Goal: Task Accomplishment & Management: Use online tool/utility

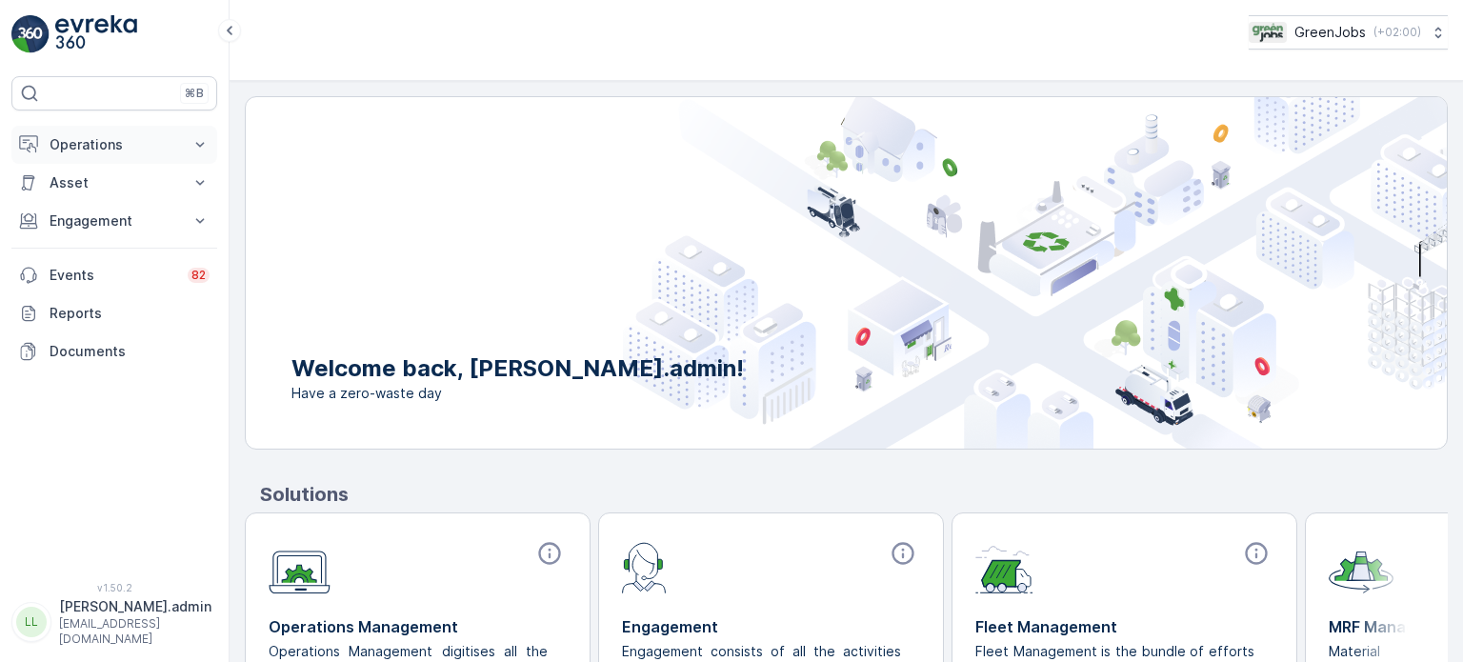
click at [95, 140] on p "Operations" at bounding box center [115, 144] width 130 height 19
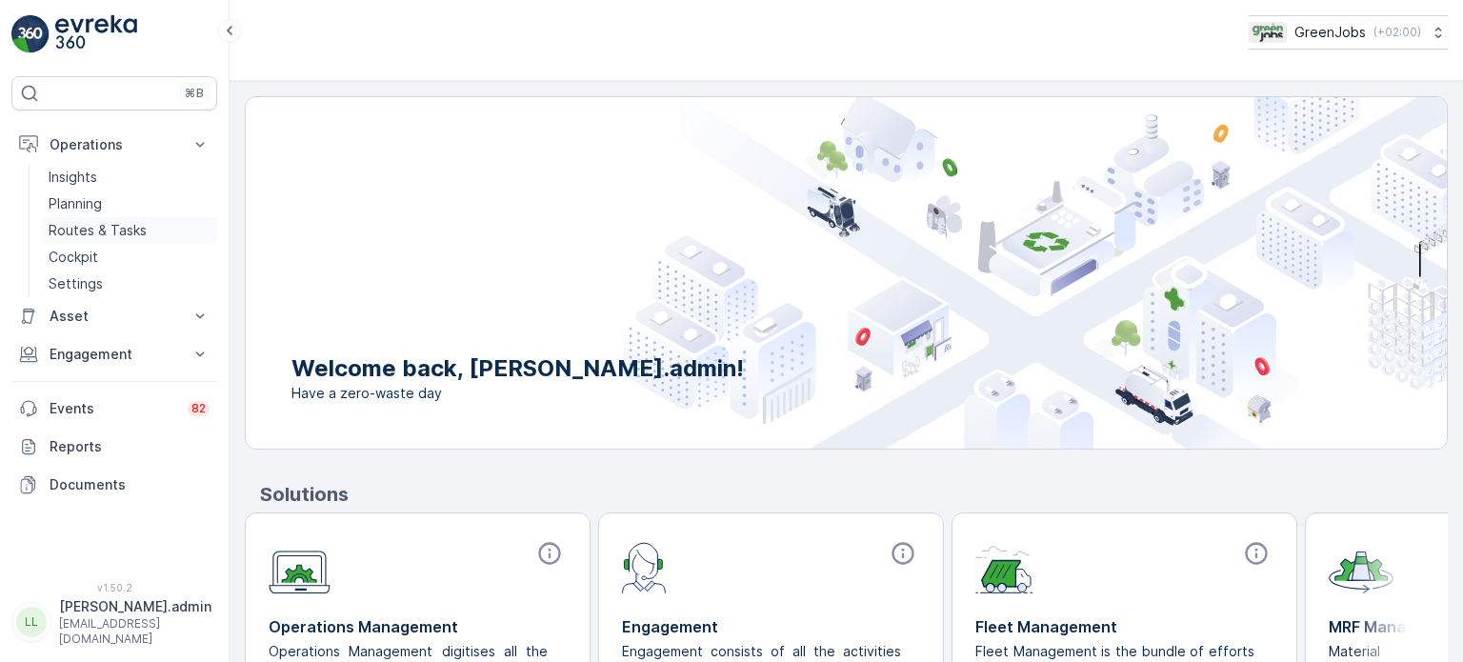
click at [124, 230] on p "Routes & Tasks" at bounding box center [98, 230] width 98 height 19
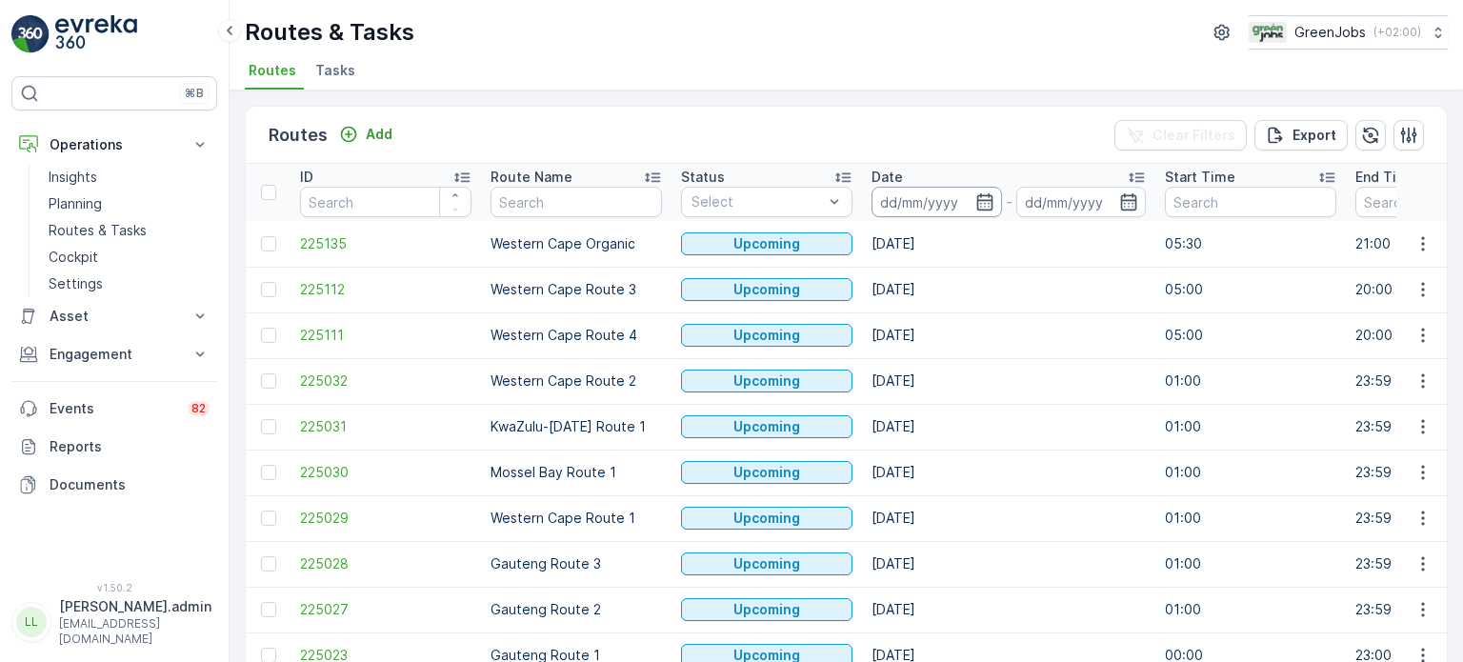
click at [972, 197] on input at bounding box center [936, 202] width 130 height 30
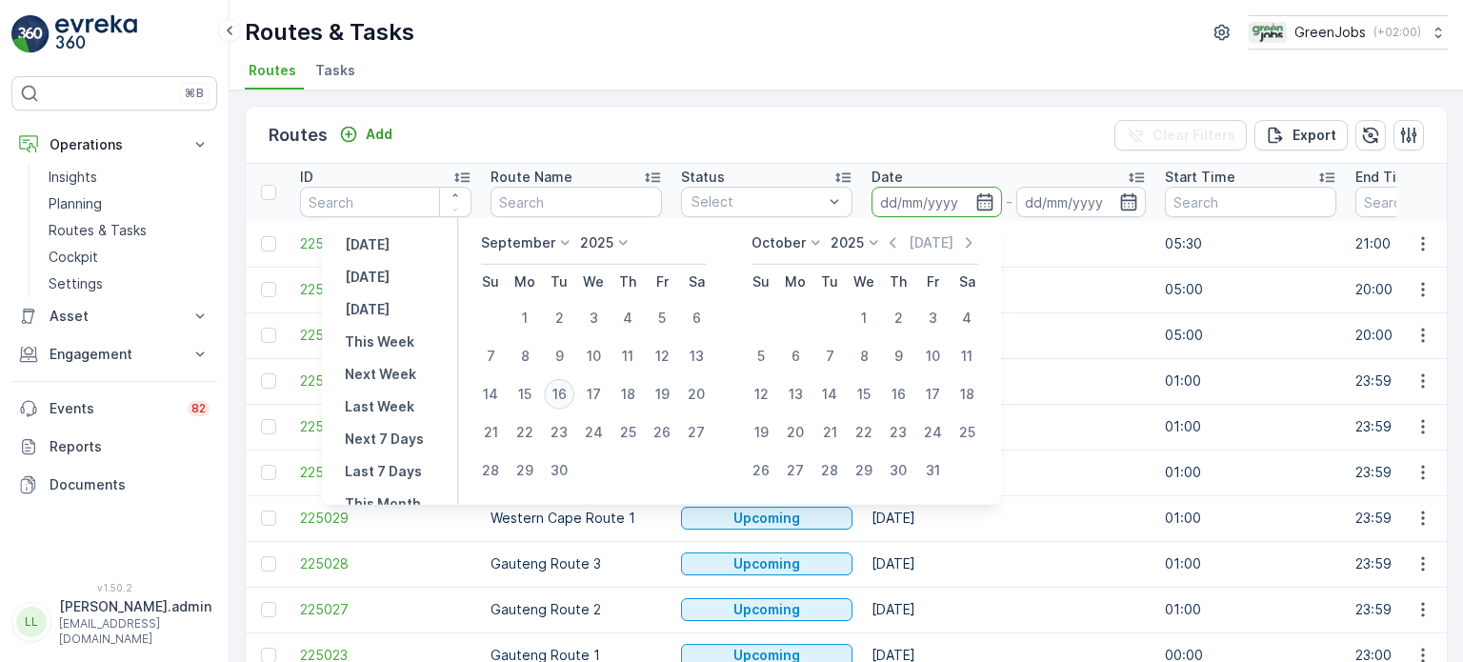
click at [560, 390] on div "16" at bounding box center [559, 394] width 30 height 30
type input "[DATE]"
click at [560, 390] on div "16" at bounding box center [559, 394] width 30 height 30
type input "[DATE]"
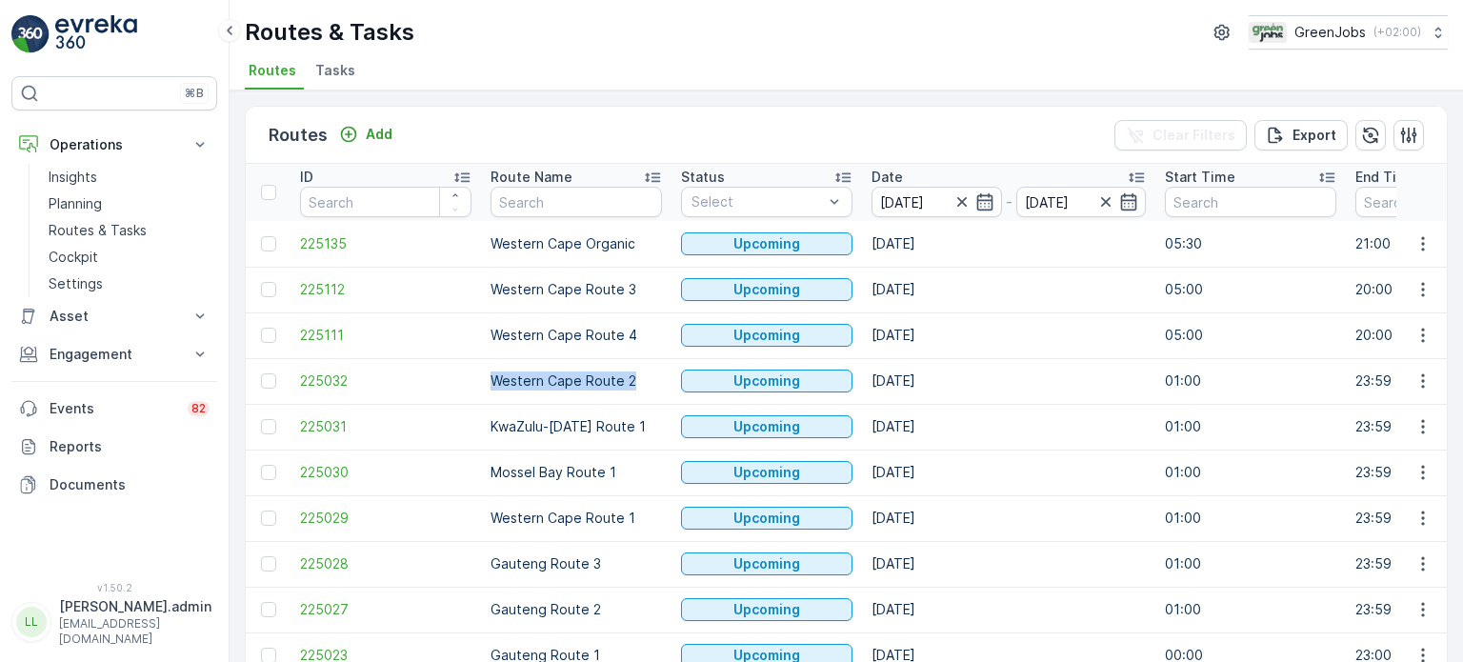
click at [560, 390] on td "Western Cape Route 2" at bounding box center [576, 381] width 190 height 46
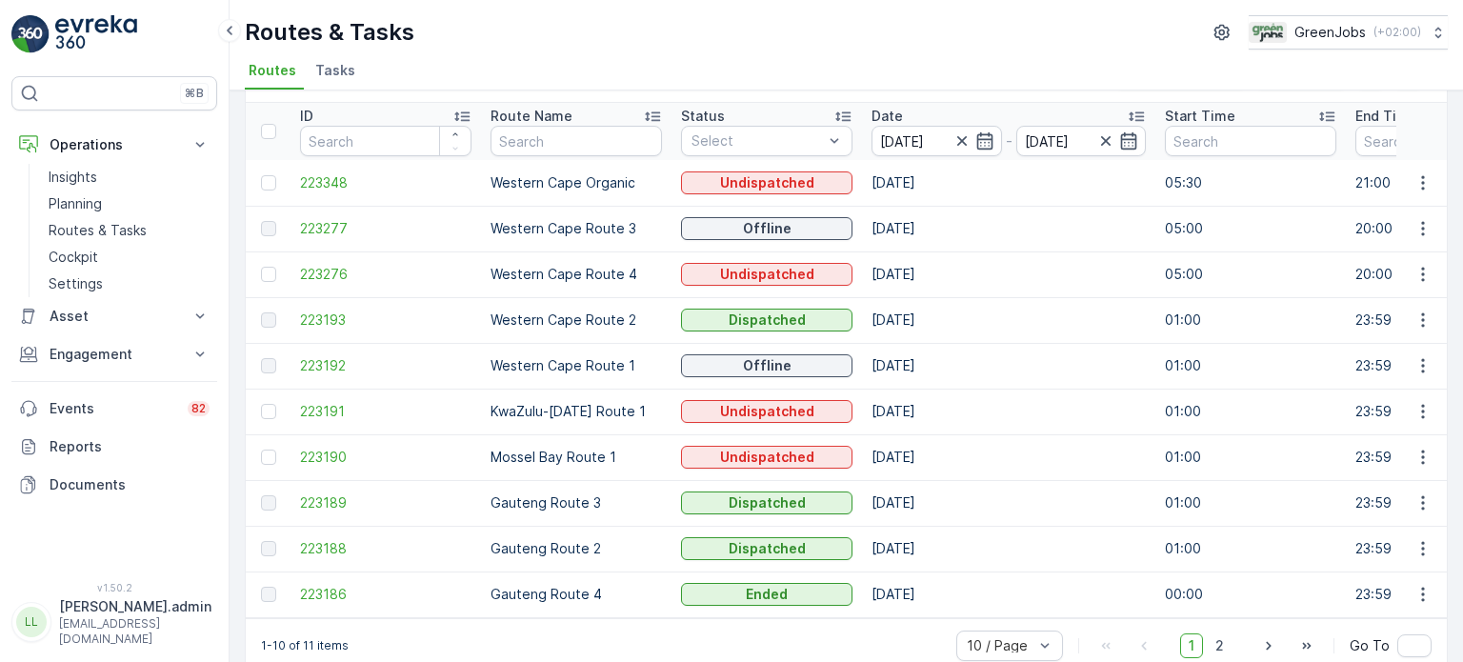
scroll to position [94, 0]
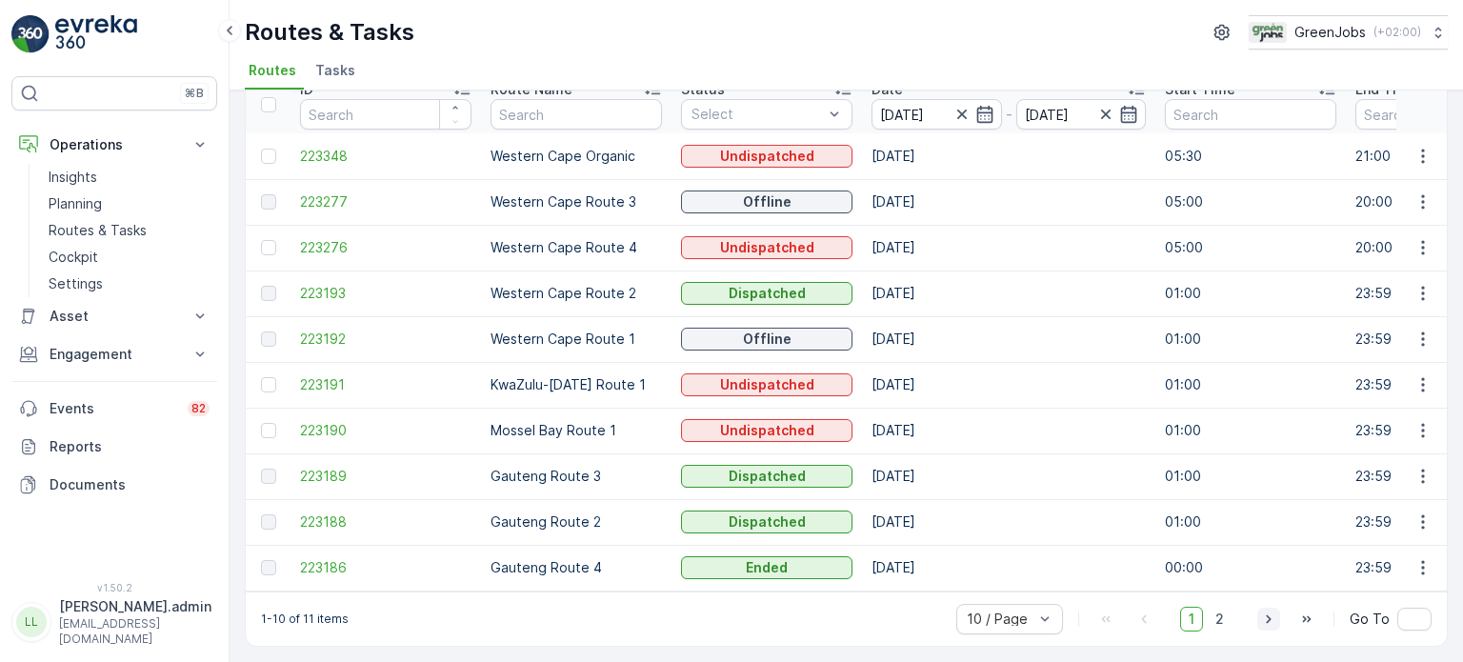
click at [1271, 621] on icon "button" at bounding box center [1268, 618] width 19 height 19
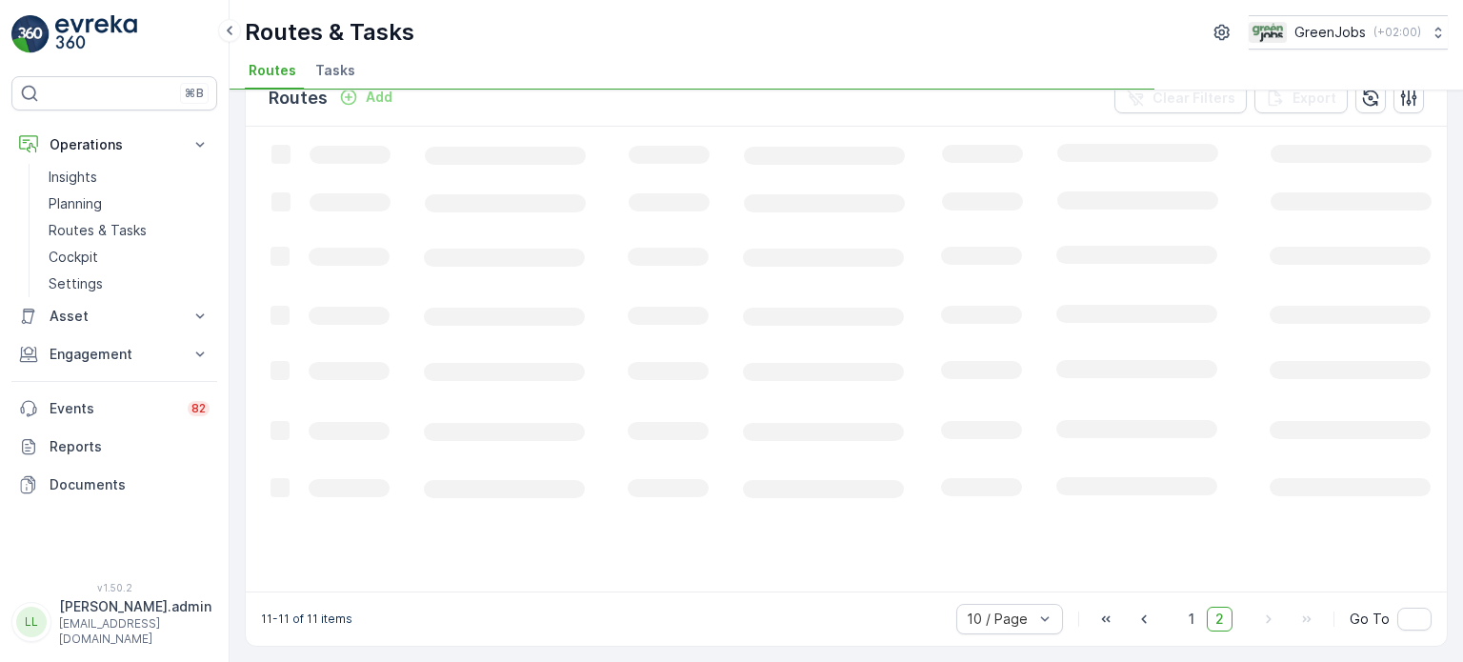
scroll to position [35, 0]
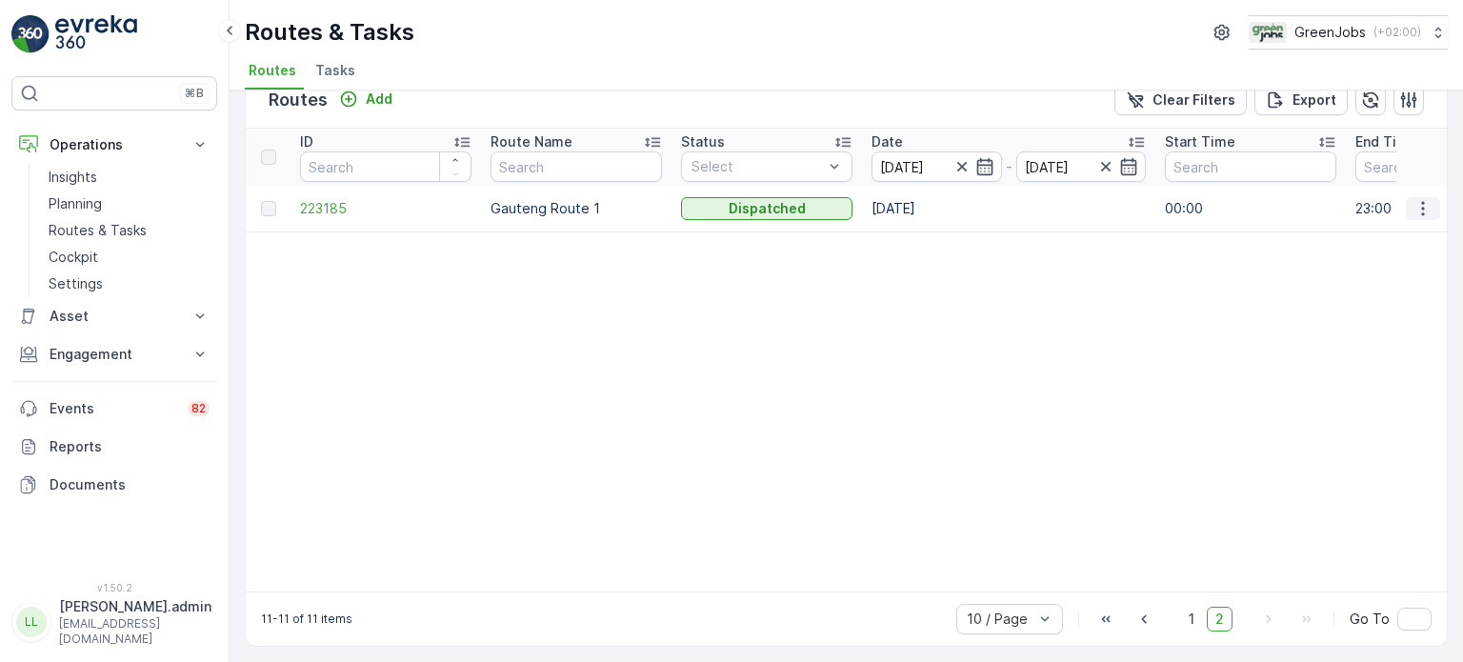
click at [1413, 206] on icon "button" at bounding box center [1422, 208] width 19 height 19
click at [1359, 238] on span "See More Details" at bounding box center [1378, 235] width 110 height 19
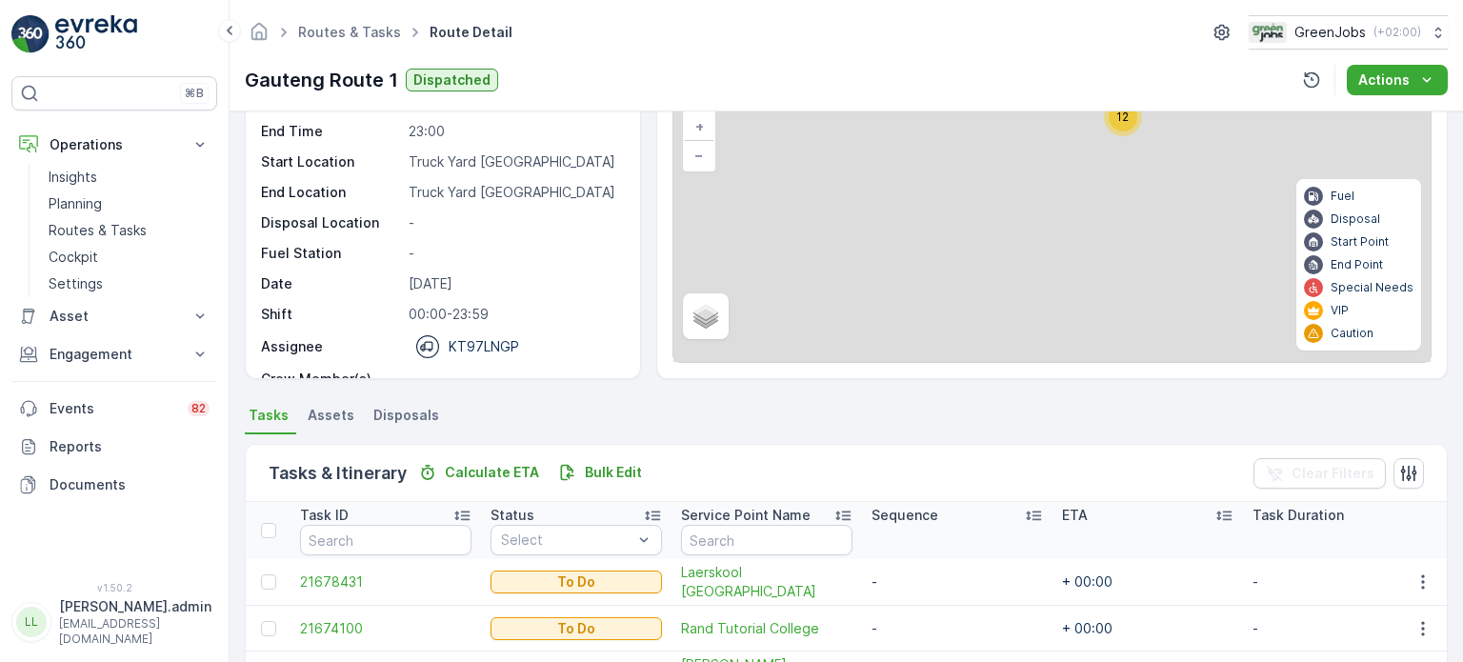
scroll to position [190, 0]
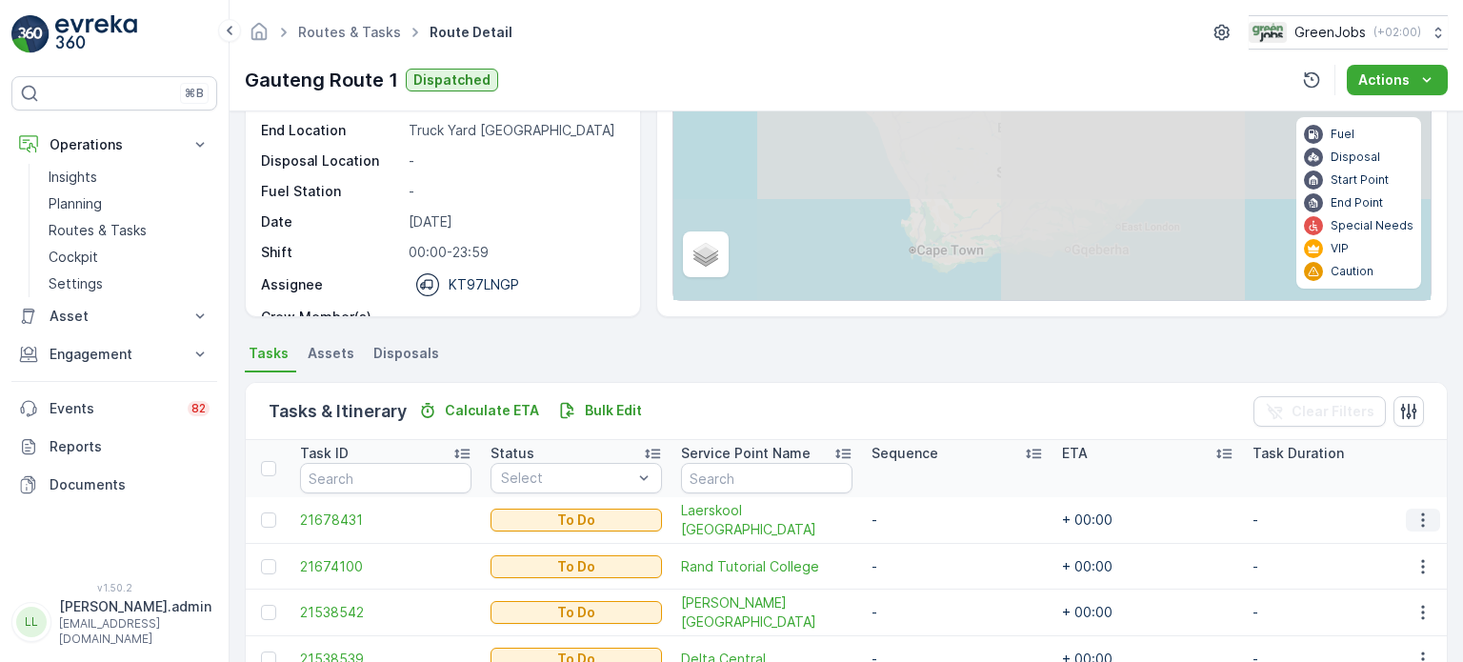
click at [1417, 515] on icon "button" at bounding box center [1422, 519] width 19 height 19
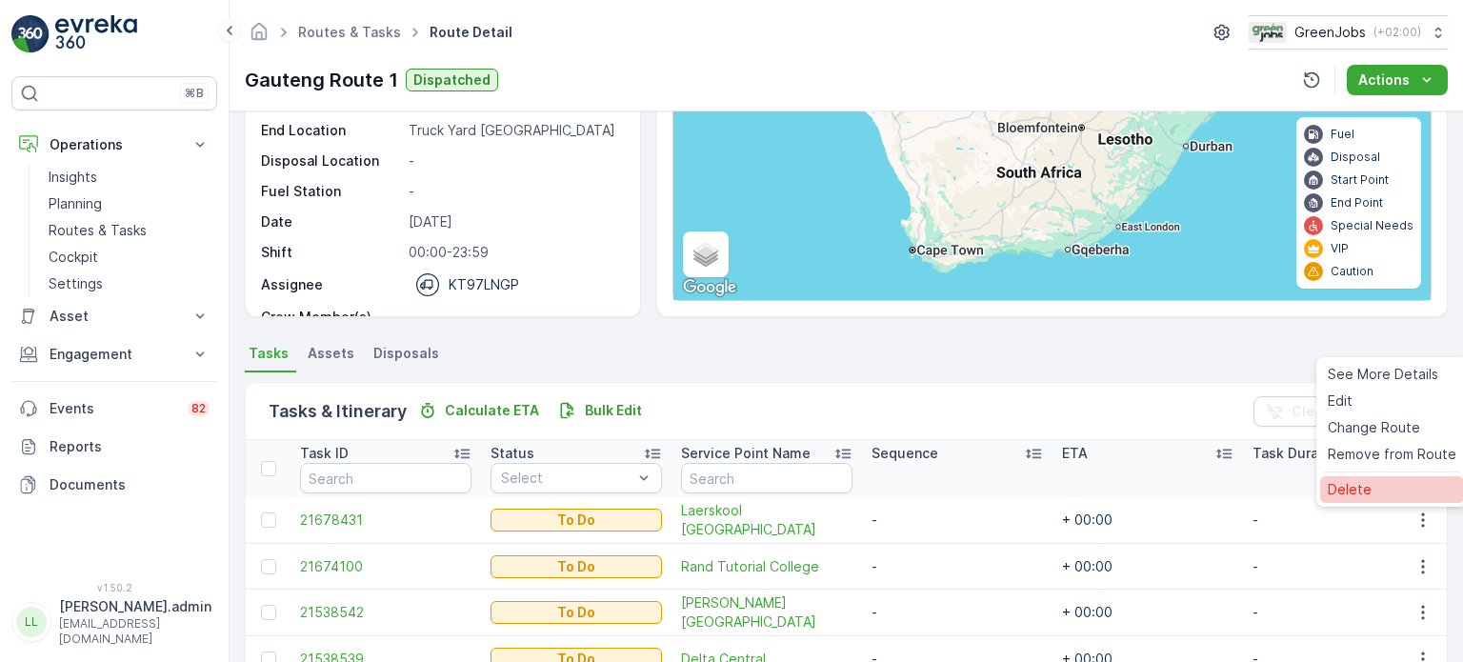
click at [1367, 492] on span "Delete" at bounding box center [1349, 489] width 44 height 19
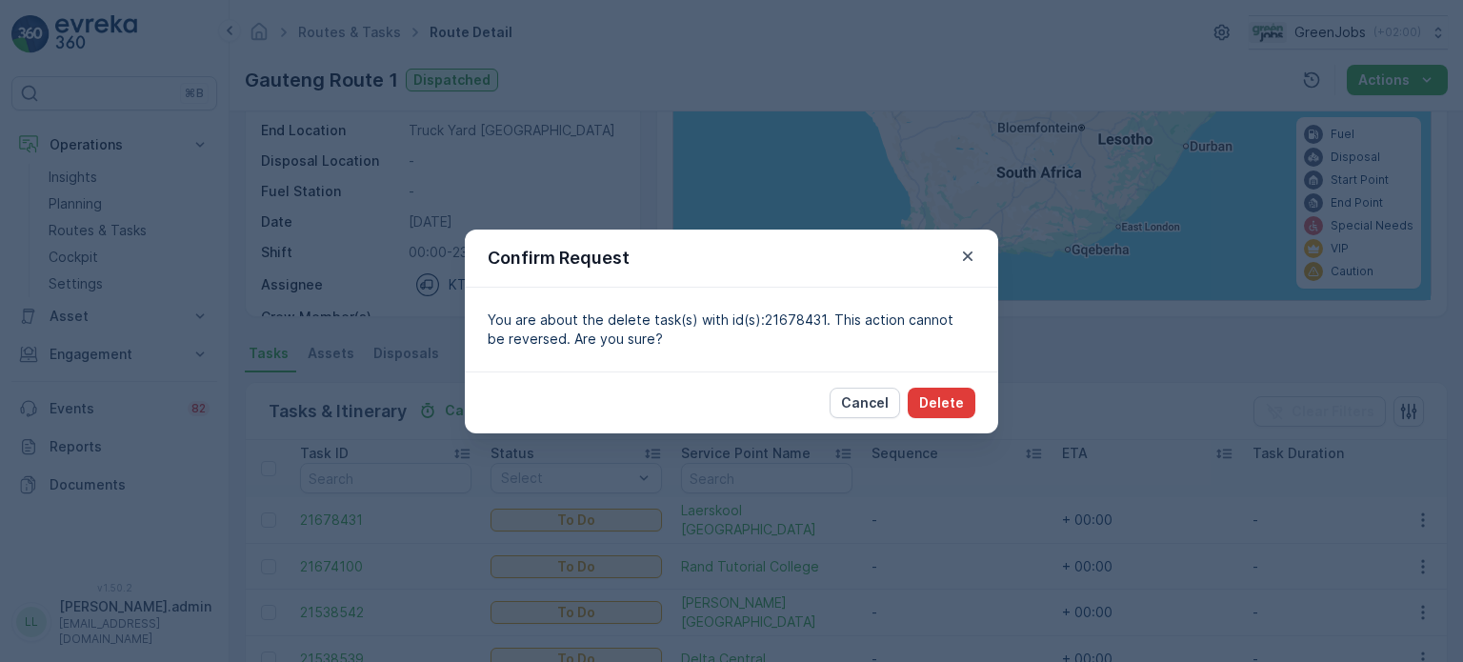
click at [958, 403] on p "Delete" at bounding box center [941, 402] width 45 height 19
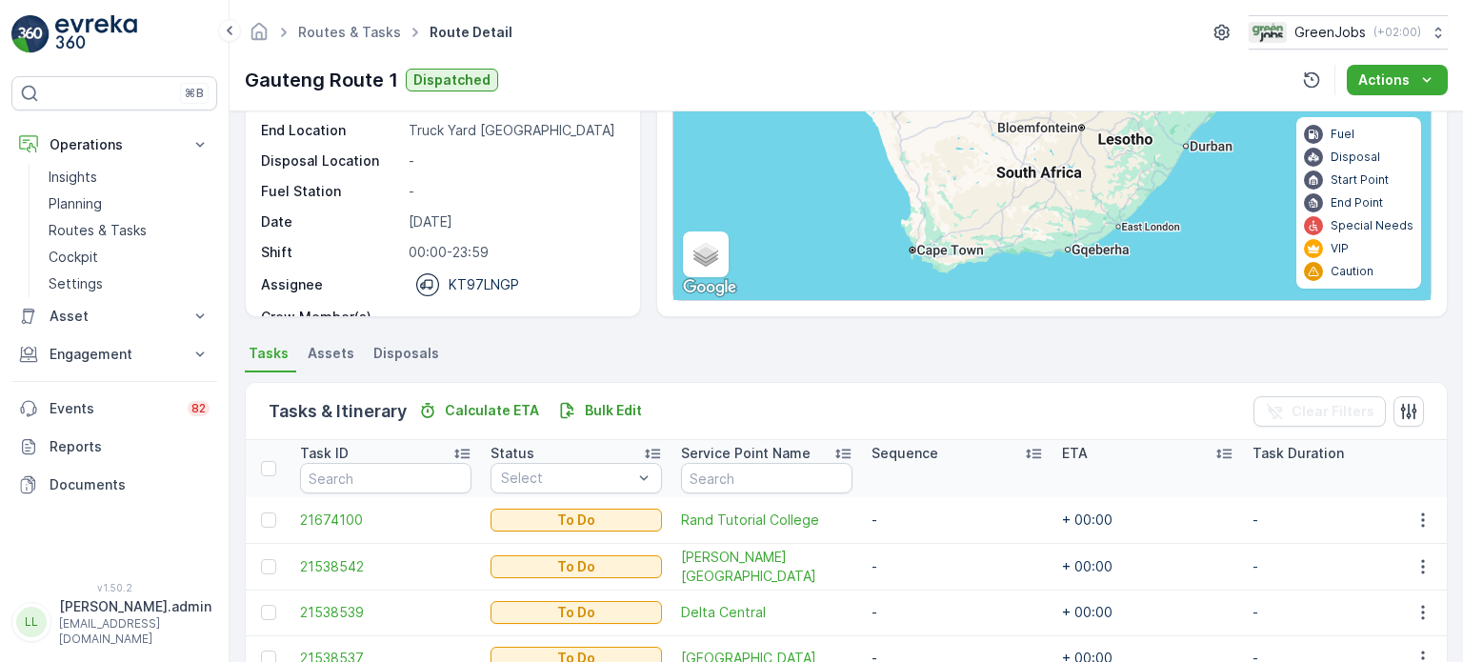
drag, startPoint x: 1012, startPoint y: 403, endPoint x: 879, endPoint y: 425, distance: 135.1
click at [903, 423] on div "Tasks & Itinerary Calculate ETA Bulk Edit Clear Filters" at bounding box center [846, 411] width 1201 height 57
click at [95, 195] on p "Planning" at bounding box center [75, 203] width 53 height 19
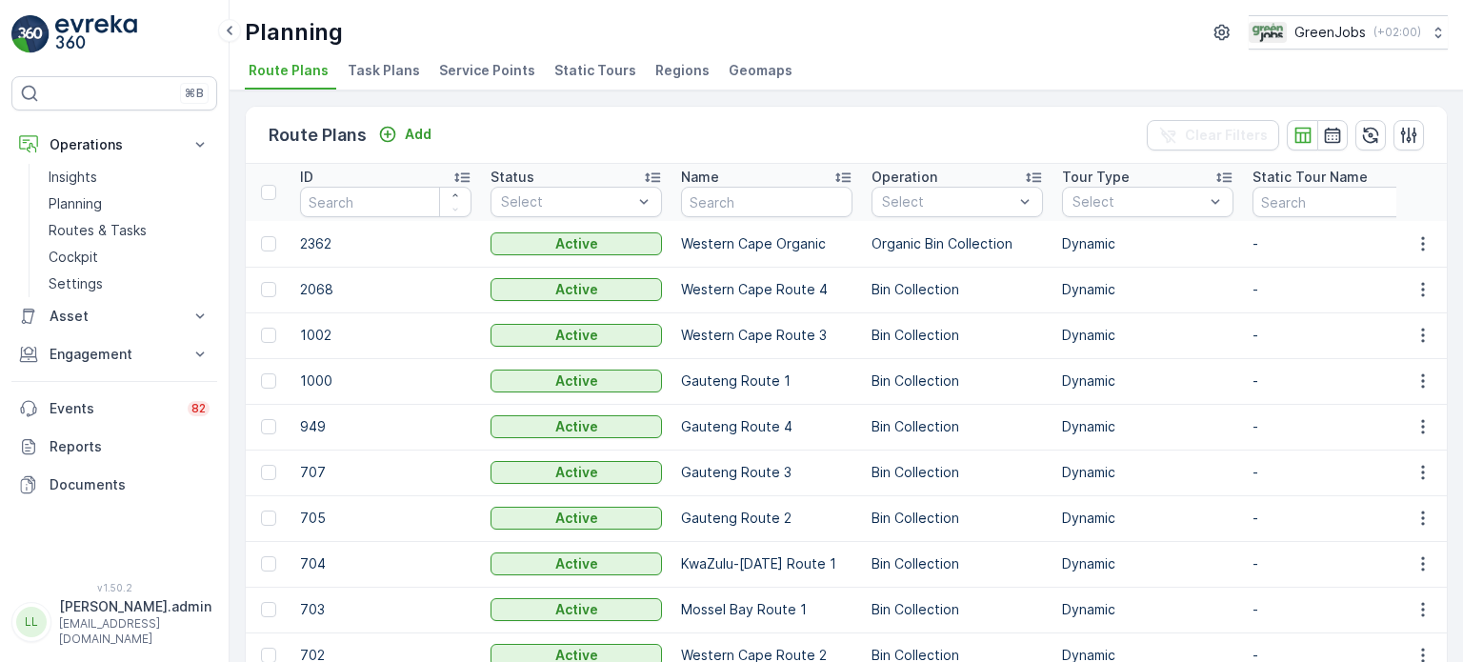
click at [484, 71] on span "Service Points" at bounding box center [487, 70] width 96 height 19
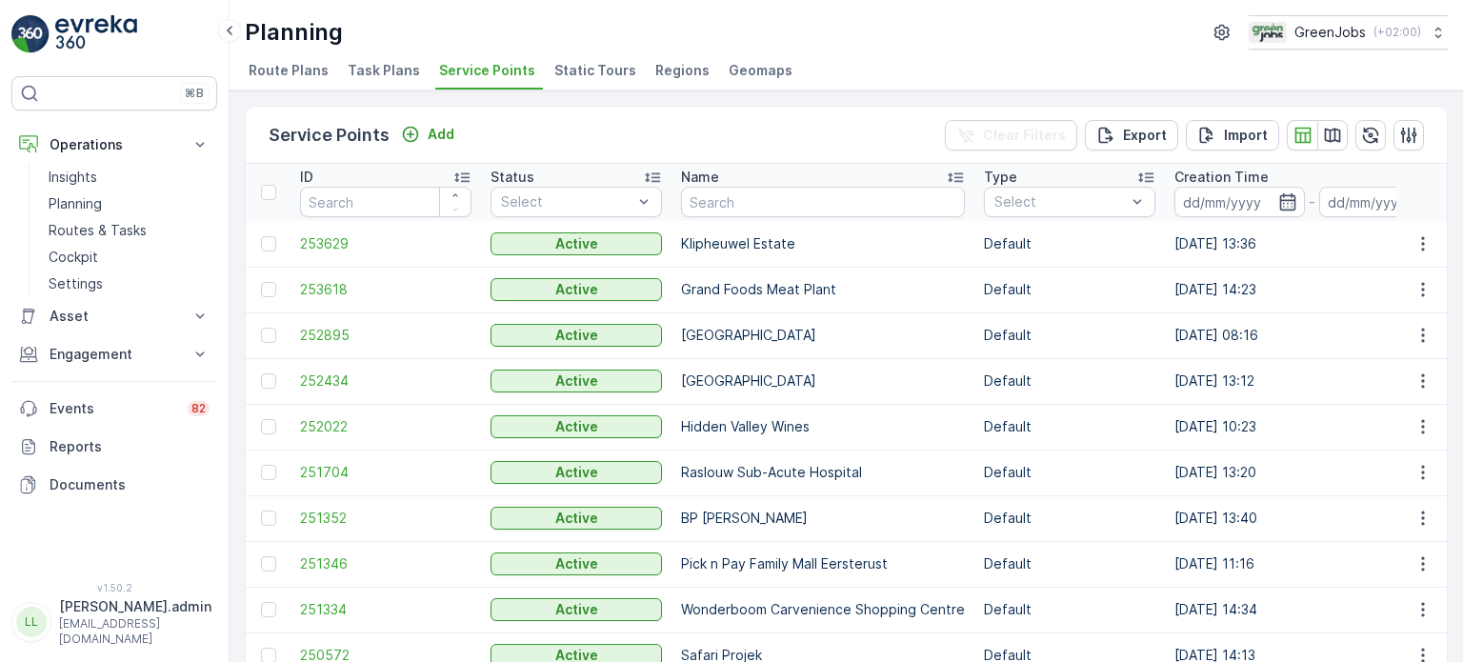
click at [853, 223] on td "Klipheuwel Estate" at bounding box center [822, 244] width 303 height 46
click at [848, 212] on input "text" at bounding box center [823, 202] width 284 height 30
type input "garsf"
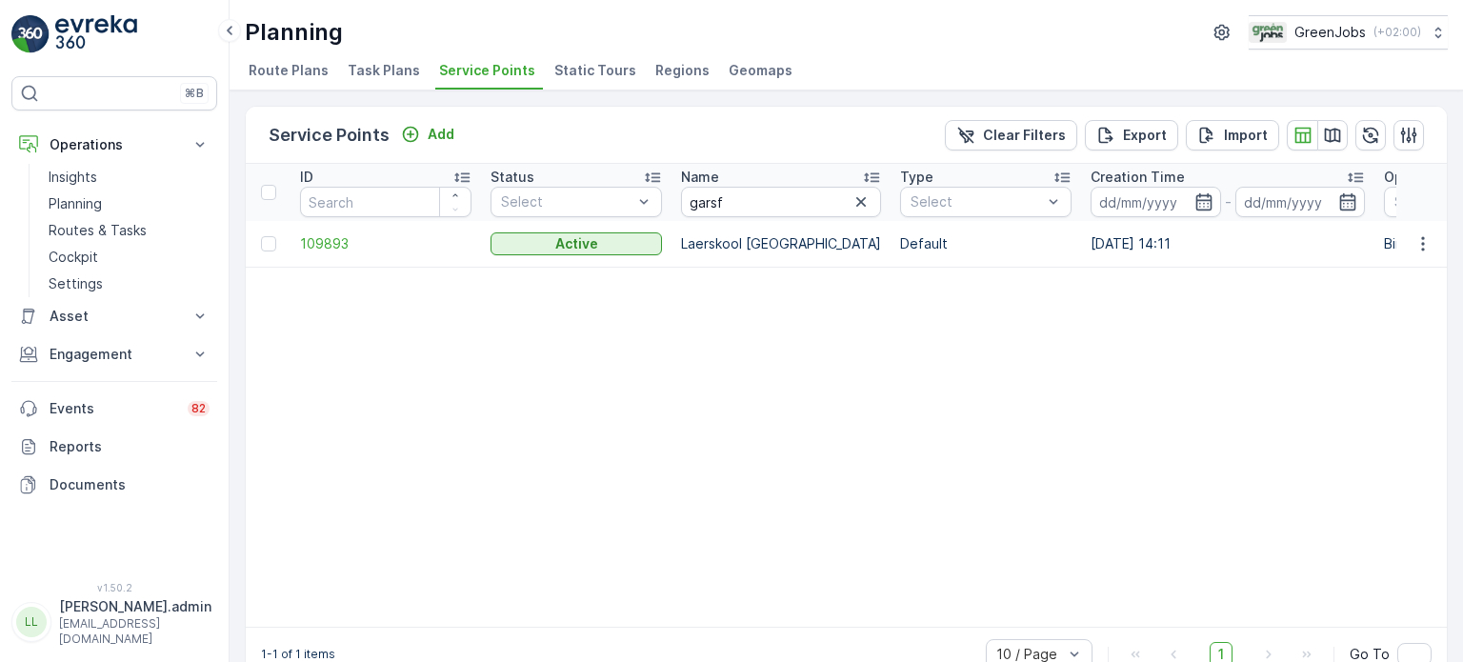
drag, startPoint x: 270, startPoint y: 242, endPoint x: 295, endPoint y: 239, distance: 24.9
click at [270, 242] on div at bounding box center [268, 243] width 15 height 15
click at [261, 236] on input "checkbox" at bounding box center [261, 236] width 0 height 0
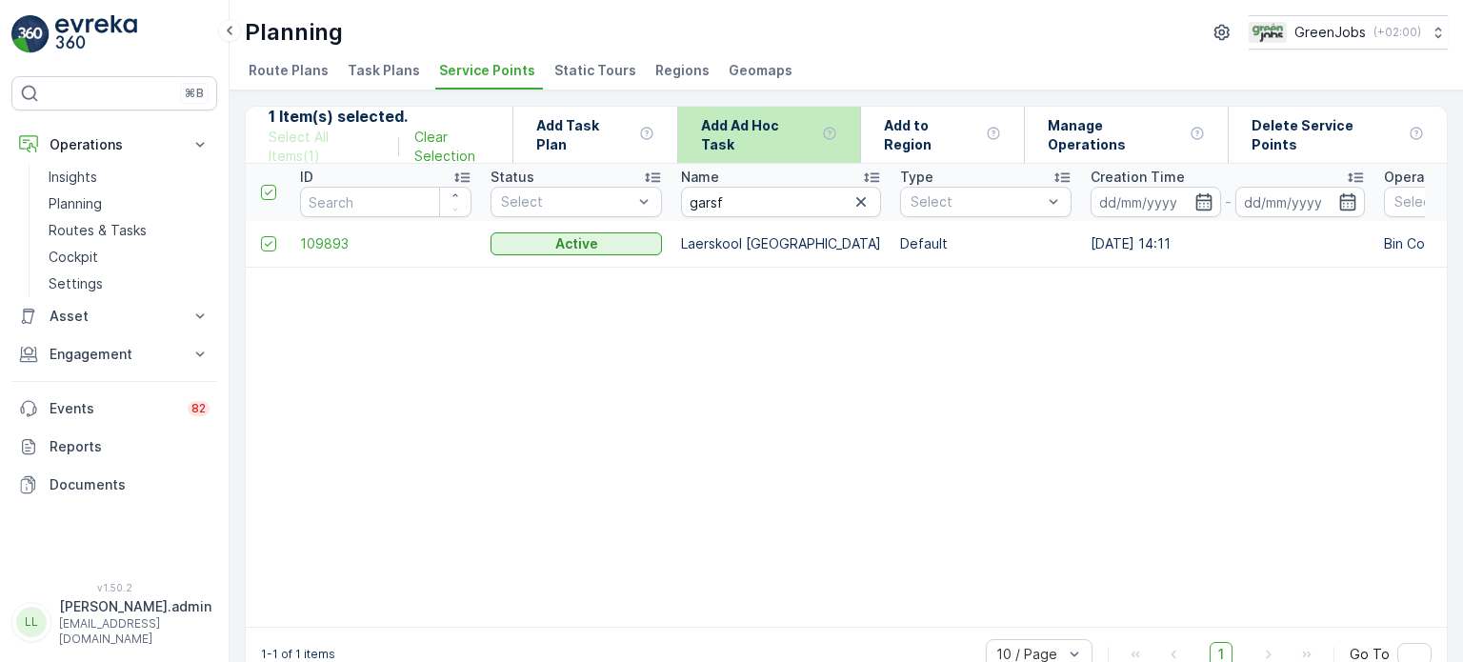
click at [814, 133] on p "Add Ad Hoc Task" at bounding box center [757, 135] width 113 height 38
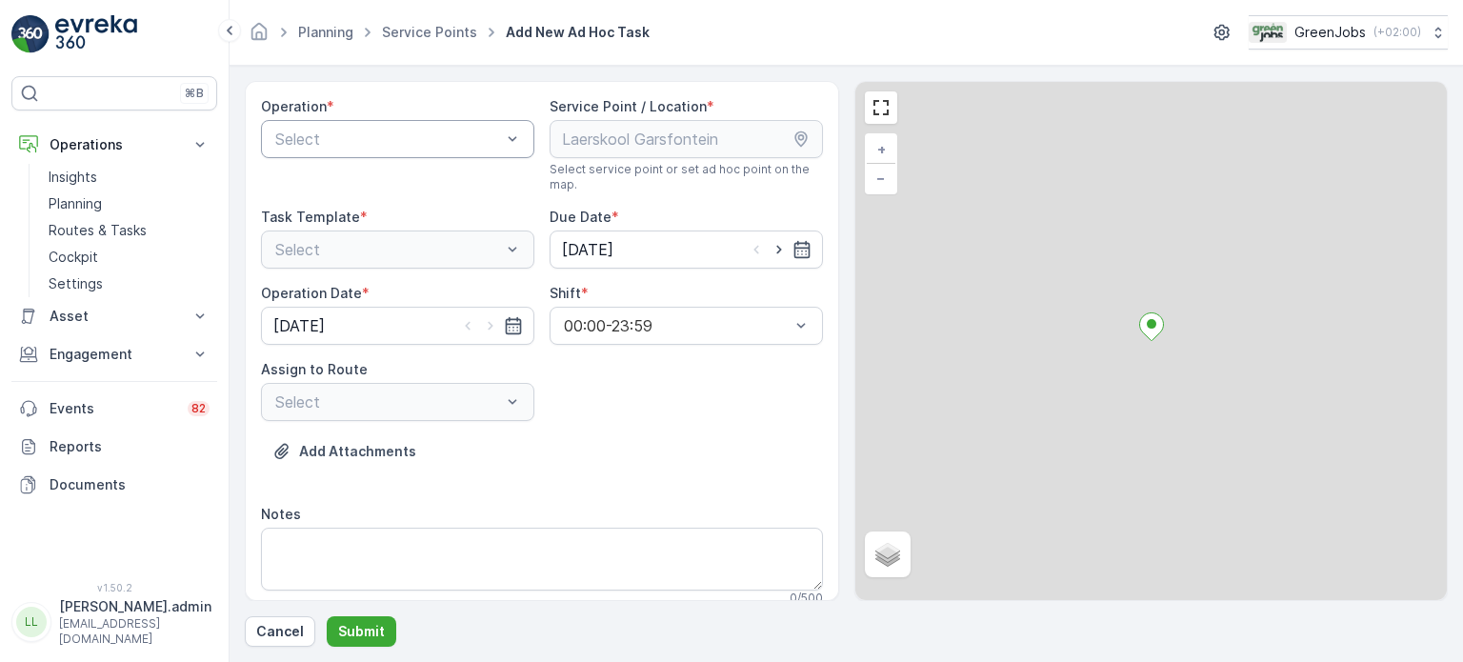
click at [518, 126] on div at bounding box center [512, 139] width 19 height 36
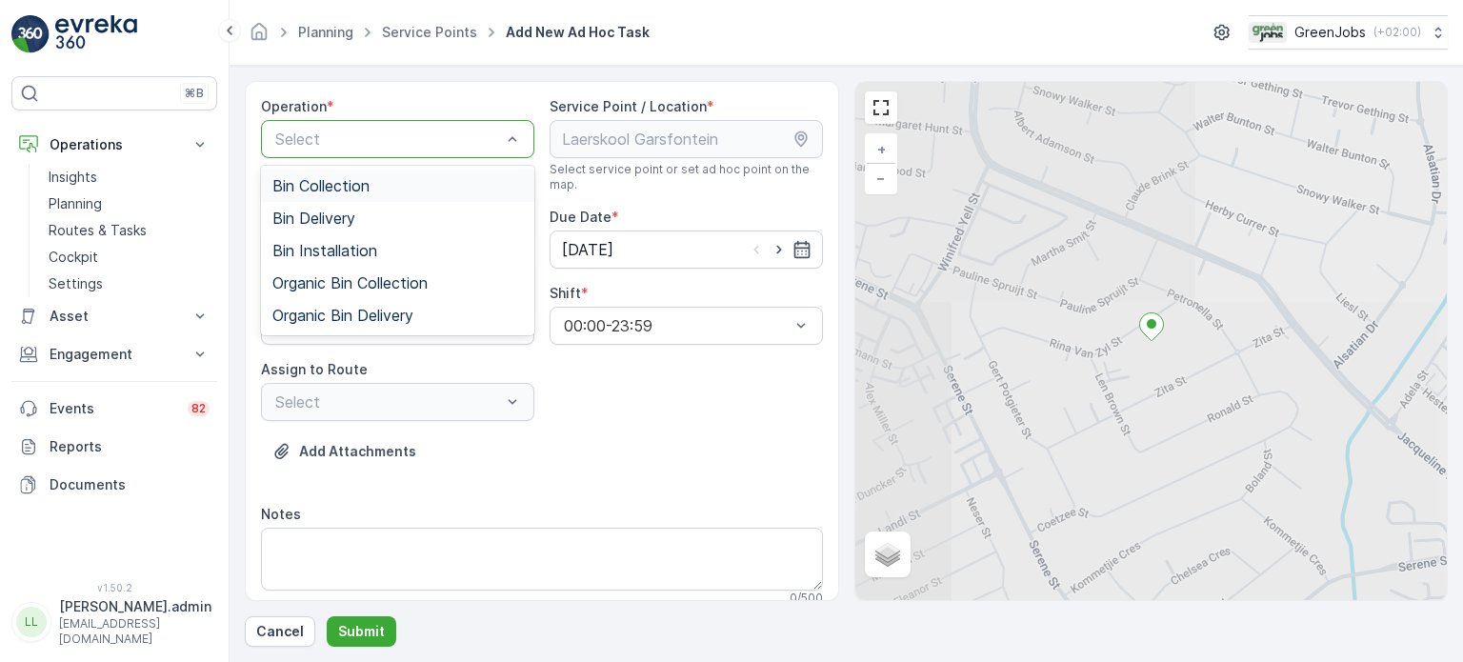
click at [353, 185] on span "Bin Collection" at bounding box center [320, 185] width 97 height 17
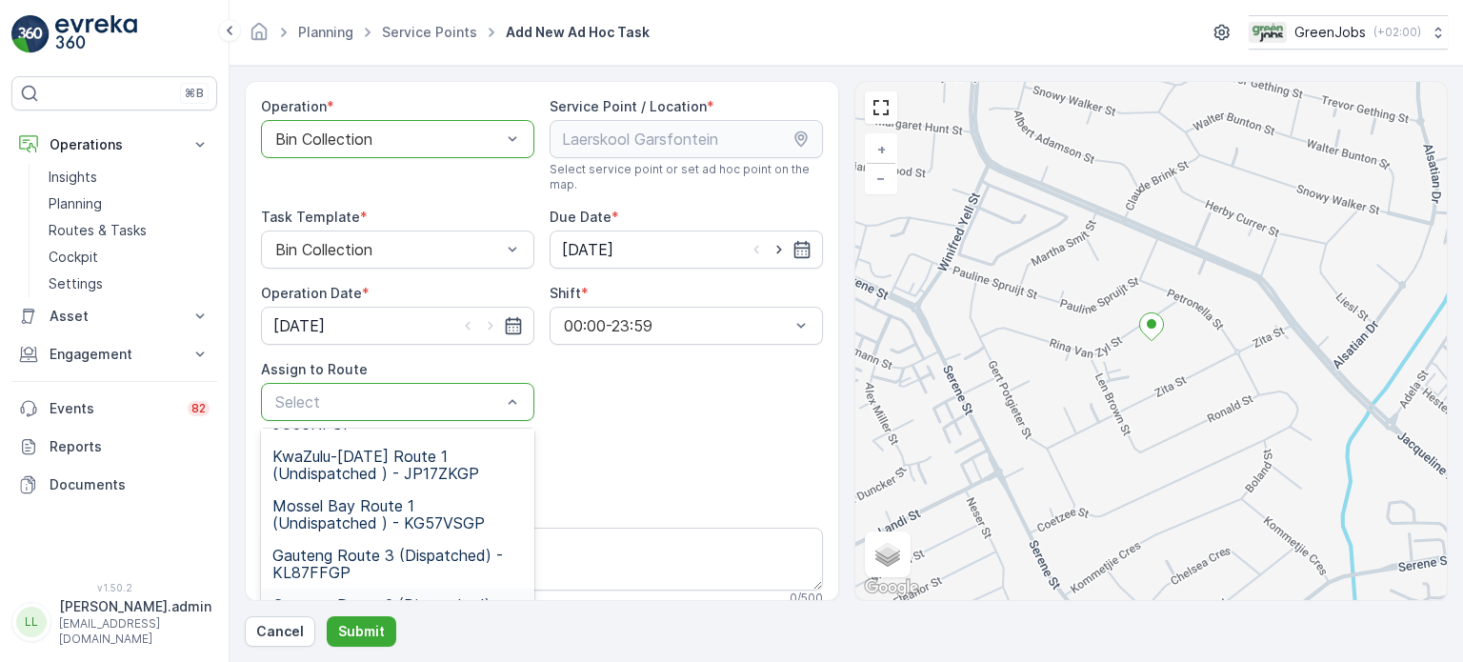
scroll to position [275, 0]
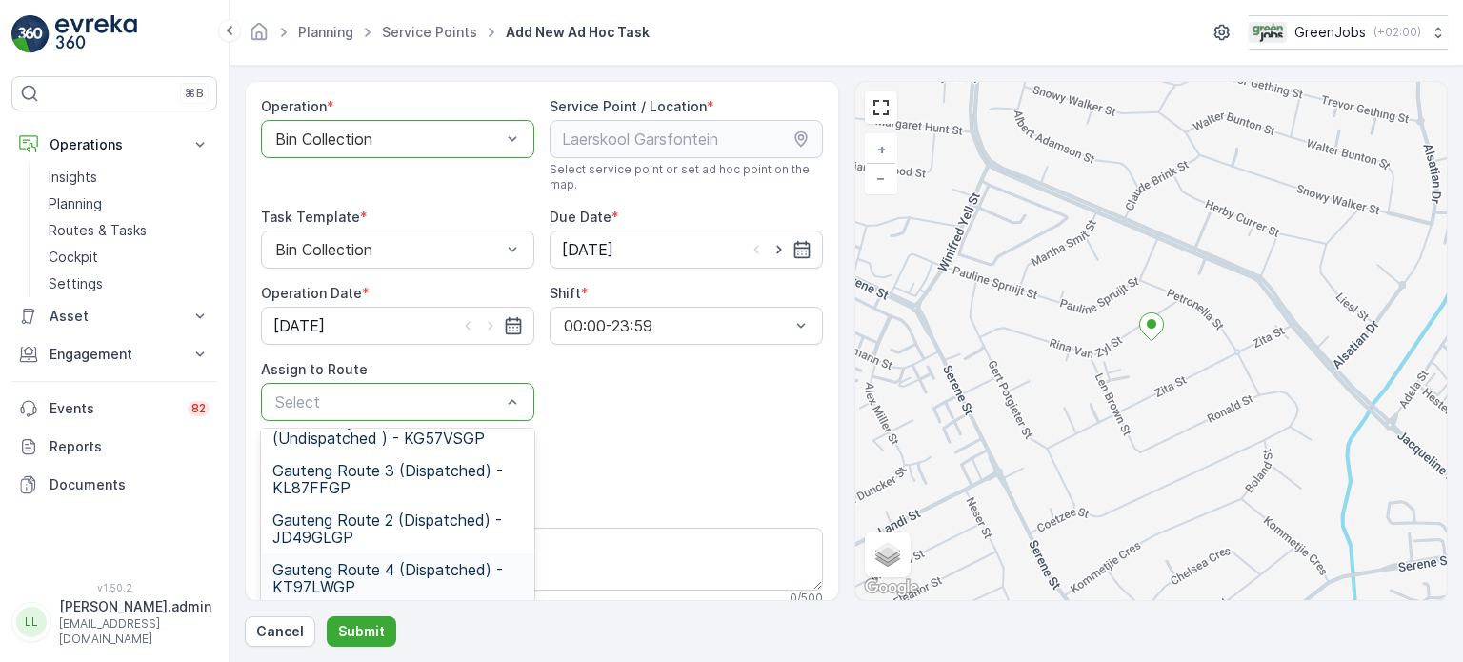
click at [349, 572] on span "Gauteng Route 4 (Dispatched) - KT97LWGP" at bounding box center [397, 578] width 250 height 34
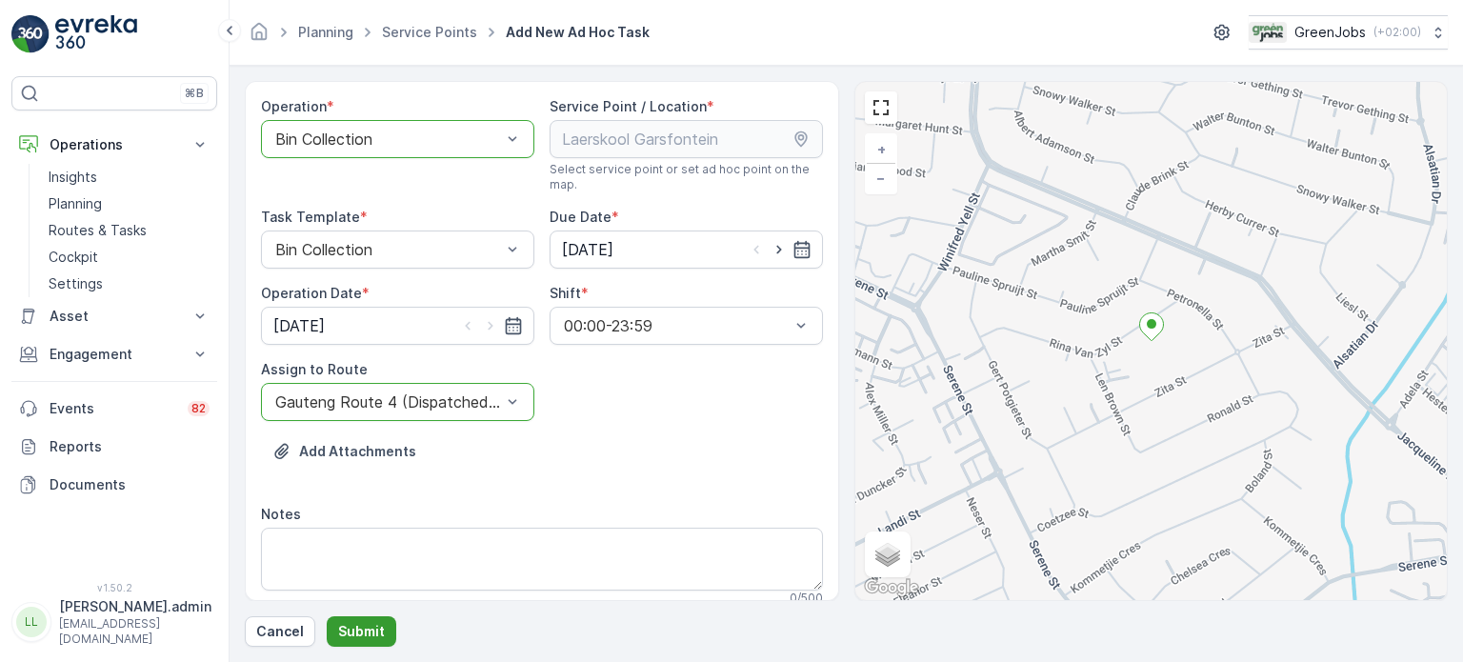
click at [354, 631] on p "Submit" at bounding box center [361, 631] width 47 height 19
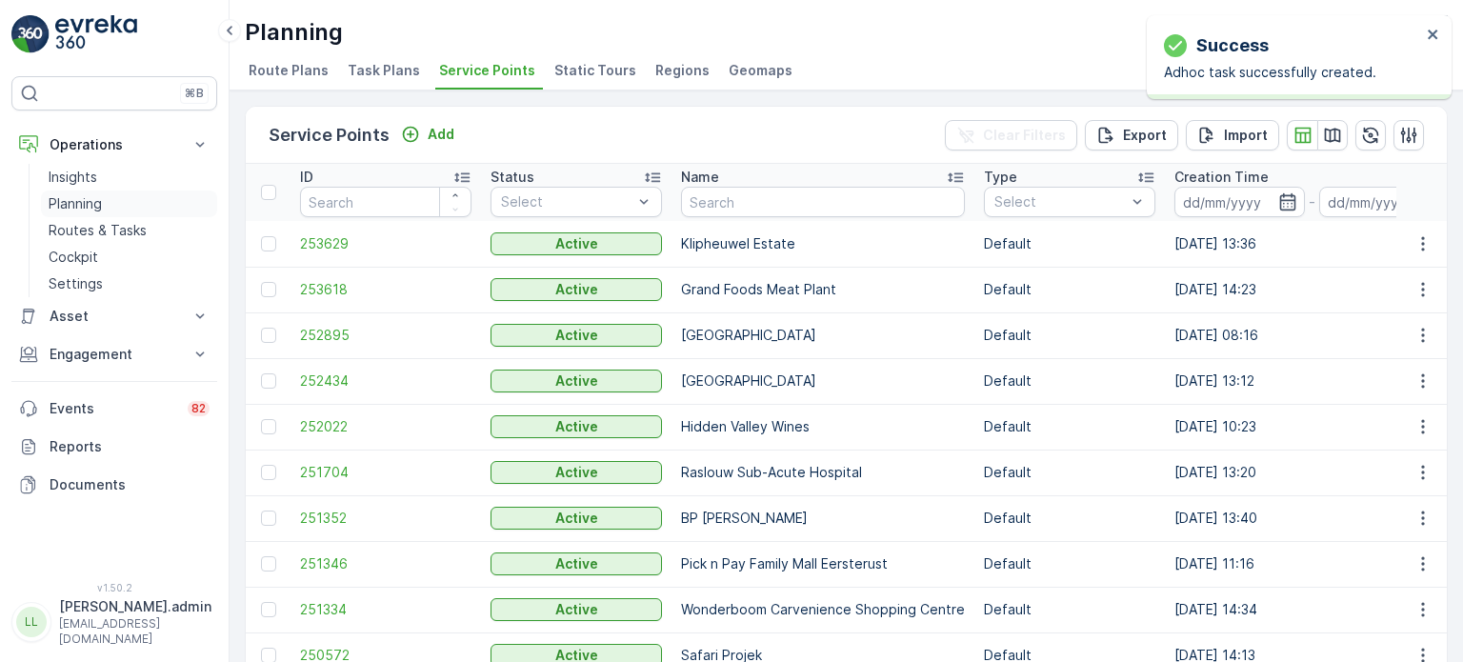
click at [76, 204] on p "Planning" at bounding box center [75, 203] width 53 height 19
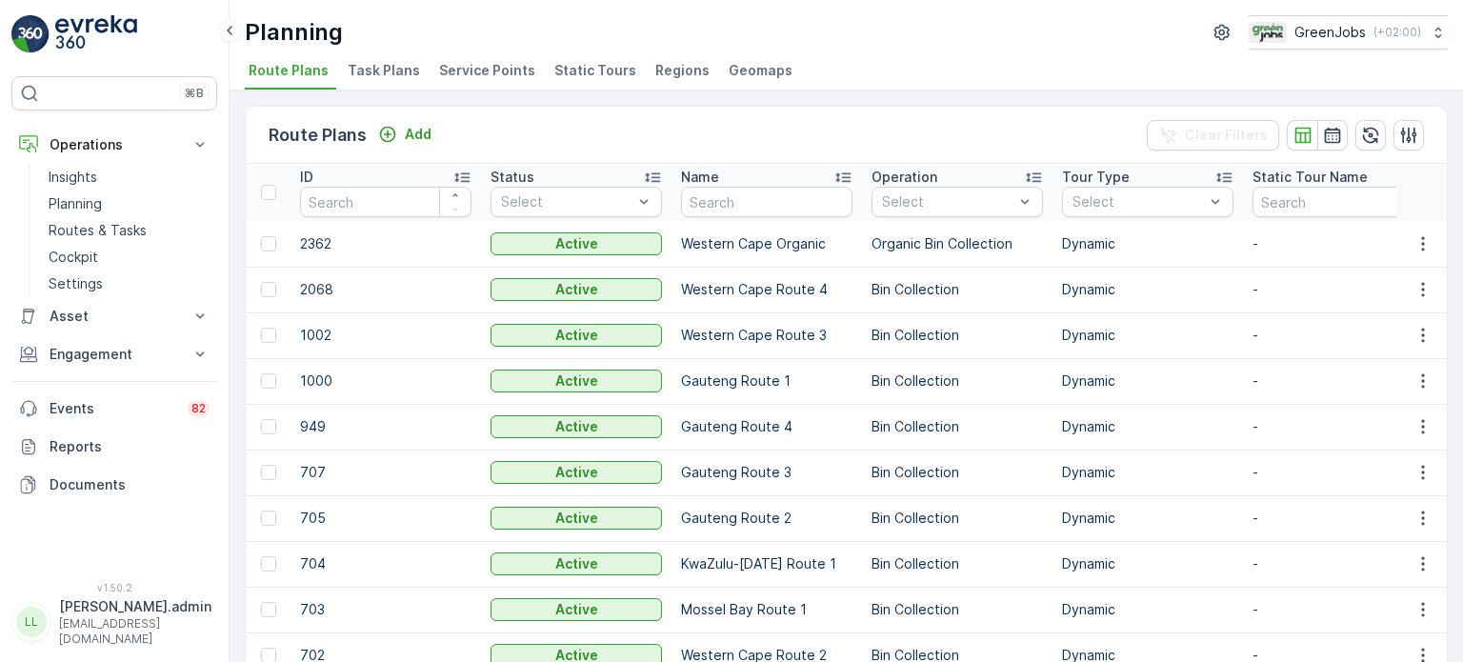
click at [484, 69] on span "Service Points" at bounding box center [487, 70] width 96 height 19
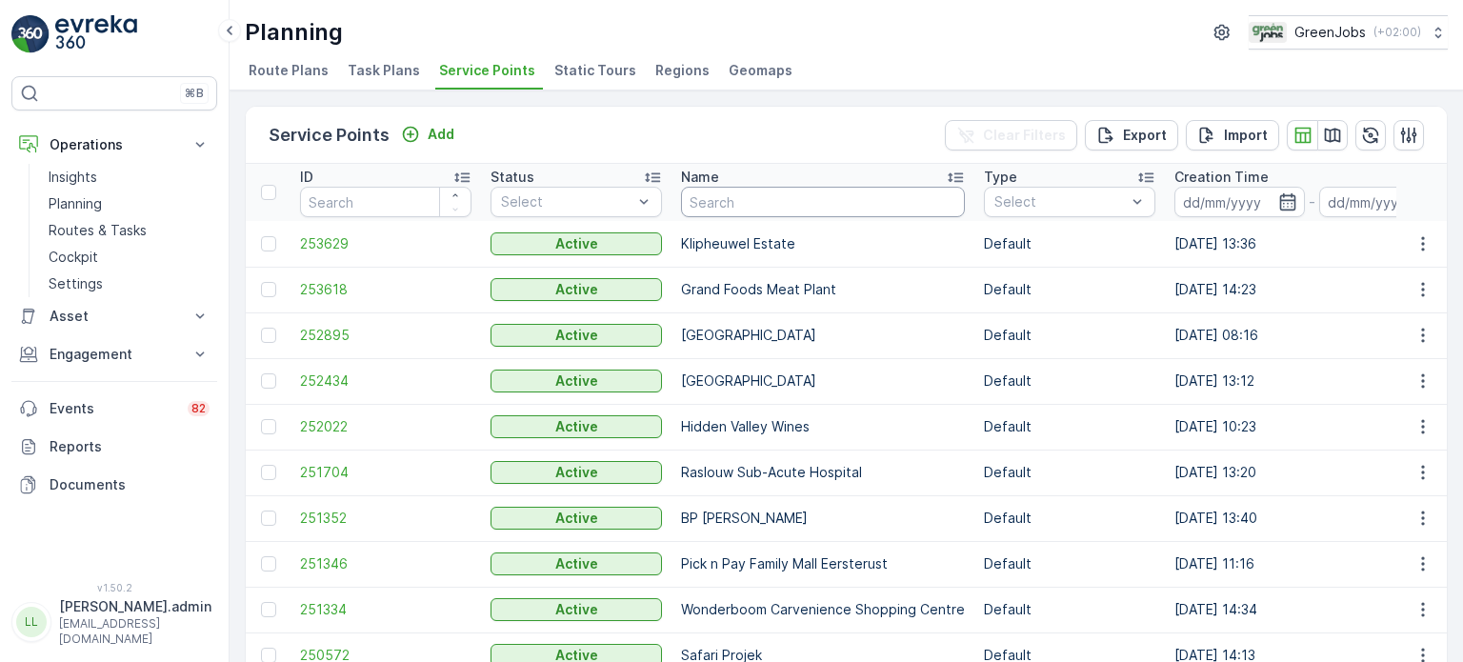
click at [728, 205] on input "text" at bounding box center [823, 202] width 284 height 30
type input "hous"
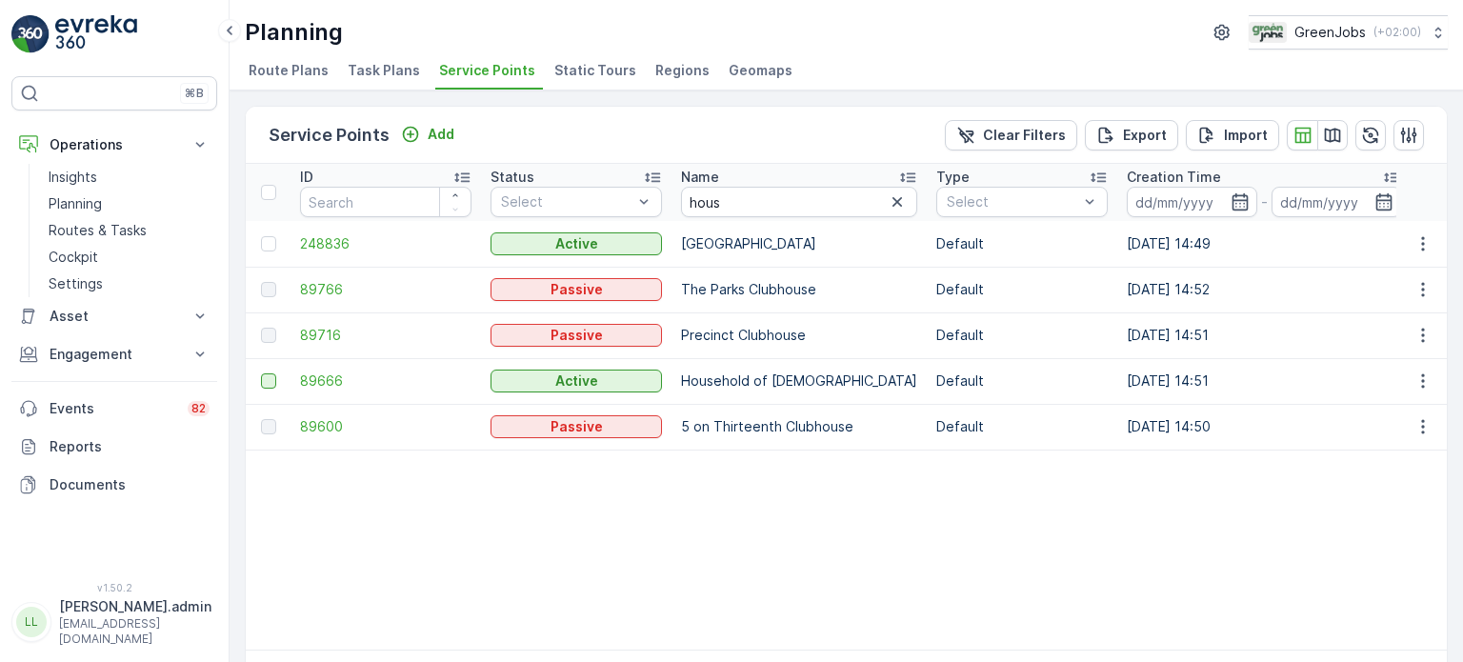
click at [264, 378] on div at bounding box center [268, 380] width 15 height 15
click at [261, 373] on input "checkbox" at bounding box center [261, 373] width 0 height 0
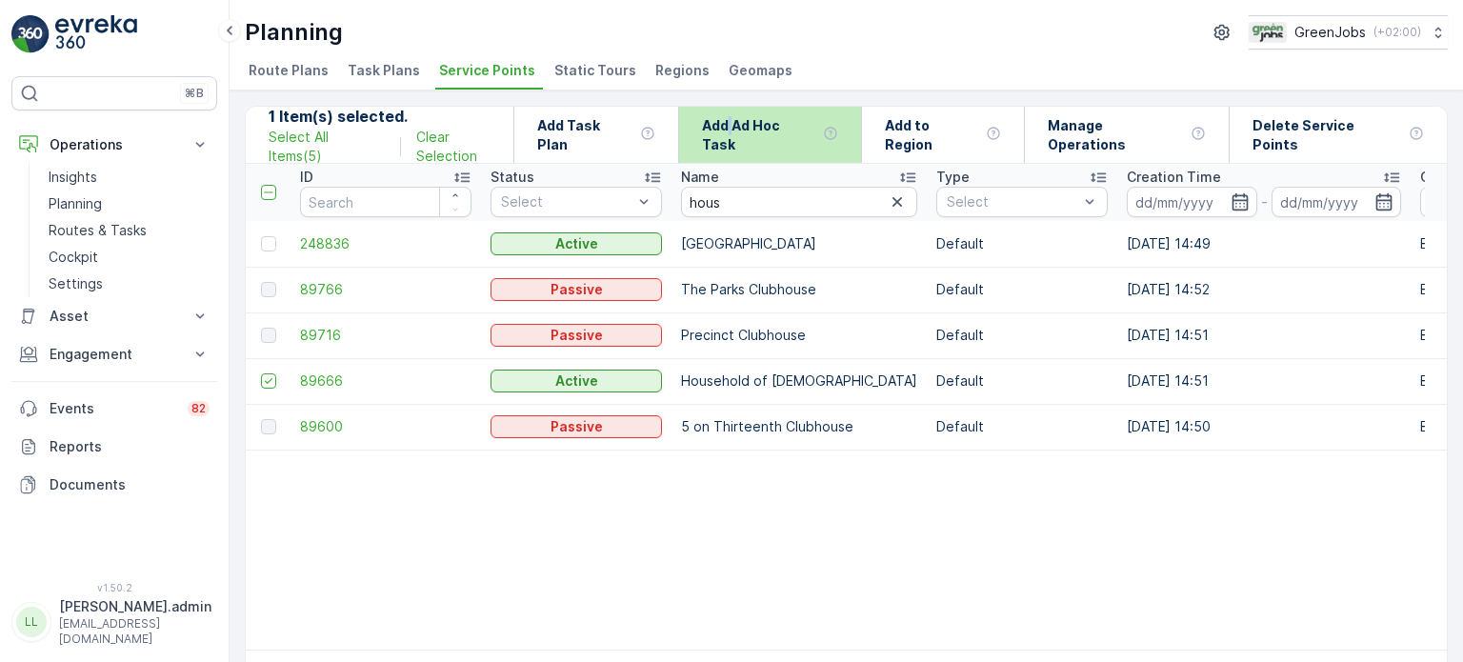
click at [747, 136] on p "Add Ad Hoc Task" at bounding box center [758, 135] width 113 height 38
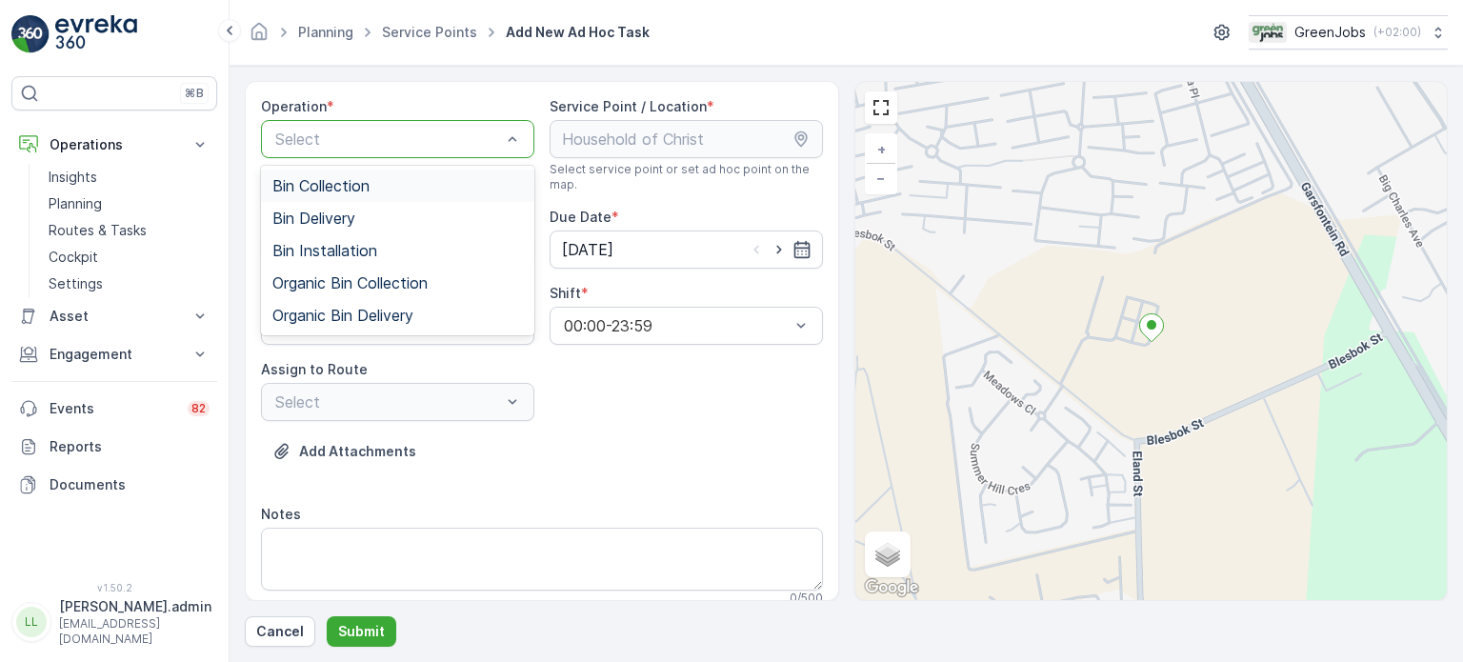
click at [358, 190] on span "Bin Collection" at bounding box center [320, 185] width 97 height 17
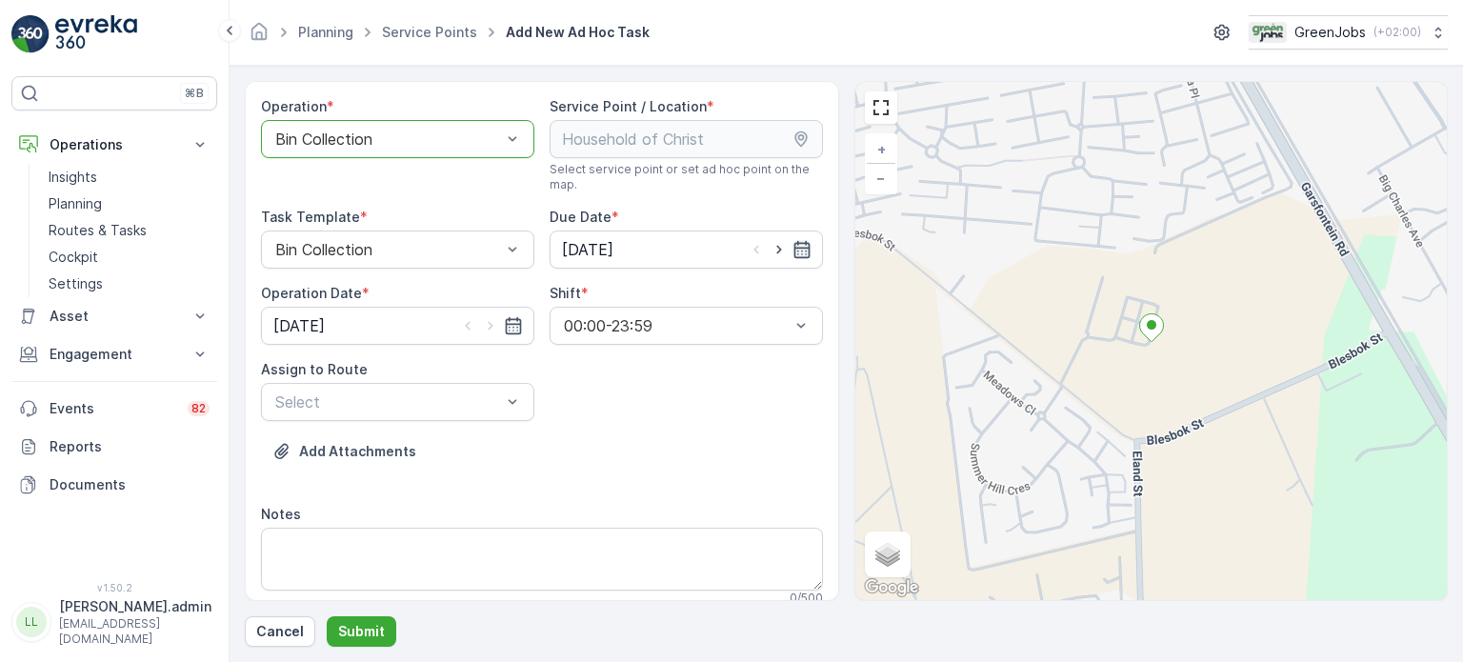
click at [799, 247] on icon "button" at bounding box center [801, 249] width 16 height 17
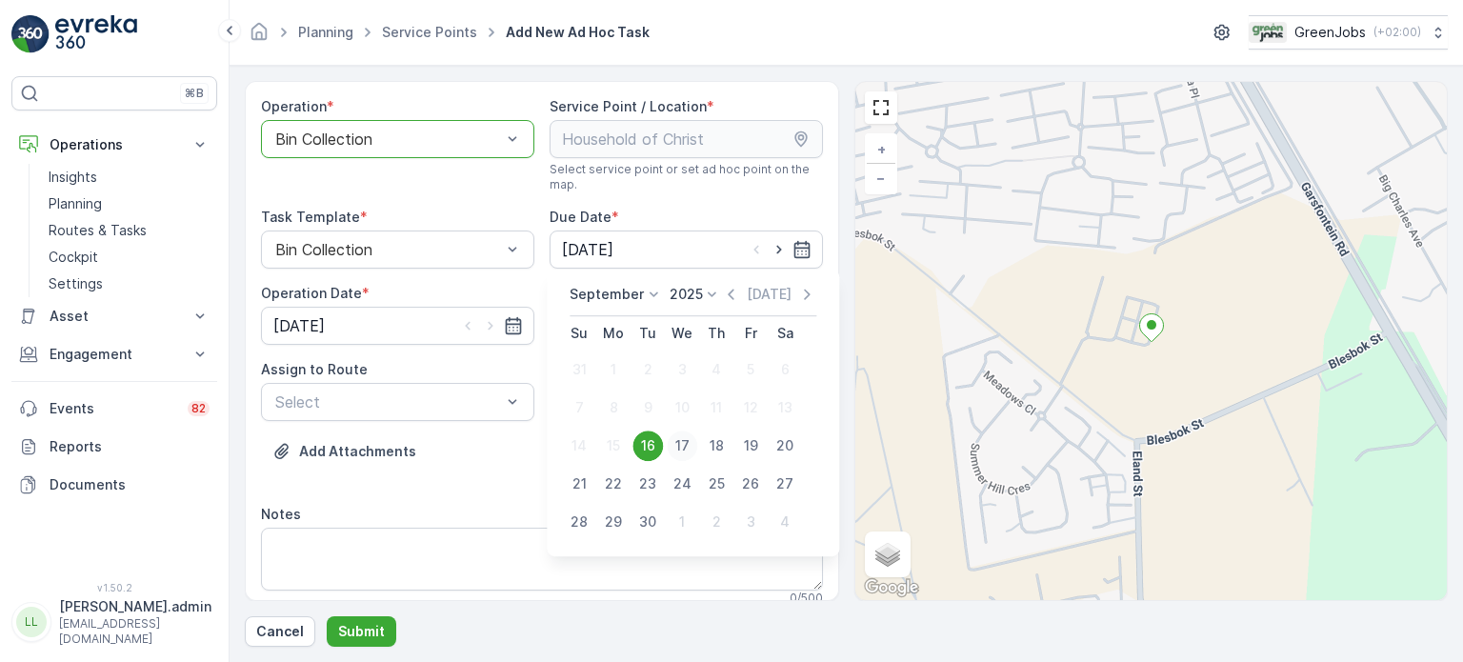
click at [683, 441] on div "17" at bounding box center [682, 445] width 30 height 30
type input "[DATE]"
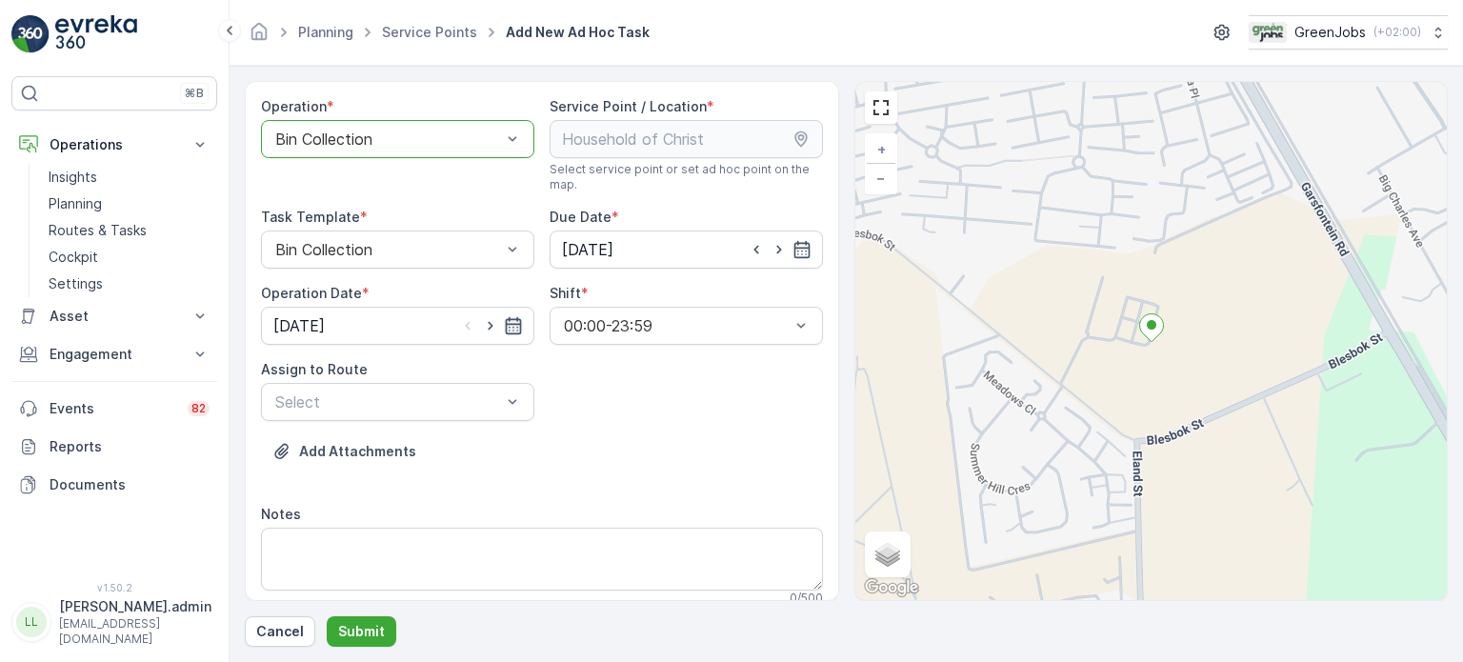
click at [511, 322] on icon "button" at bounding box center [513, 325] width 19 height 19
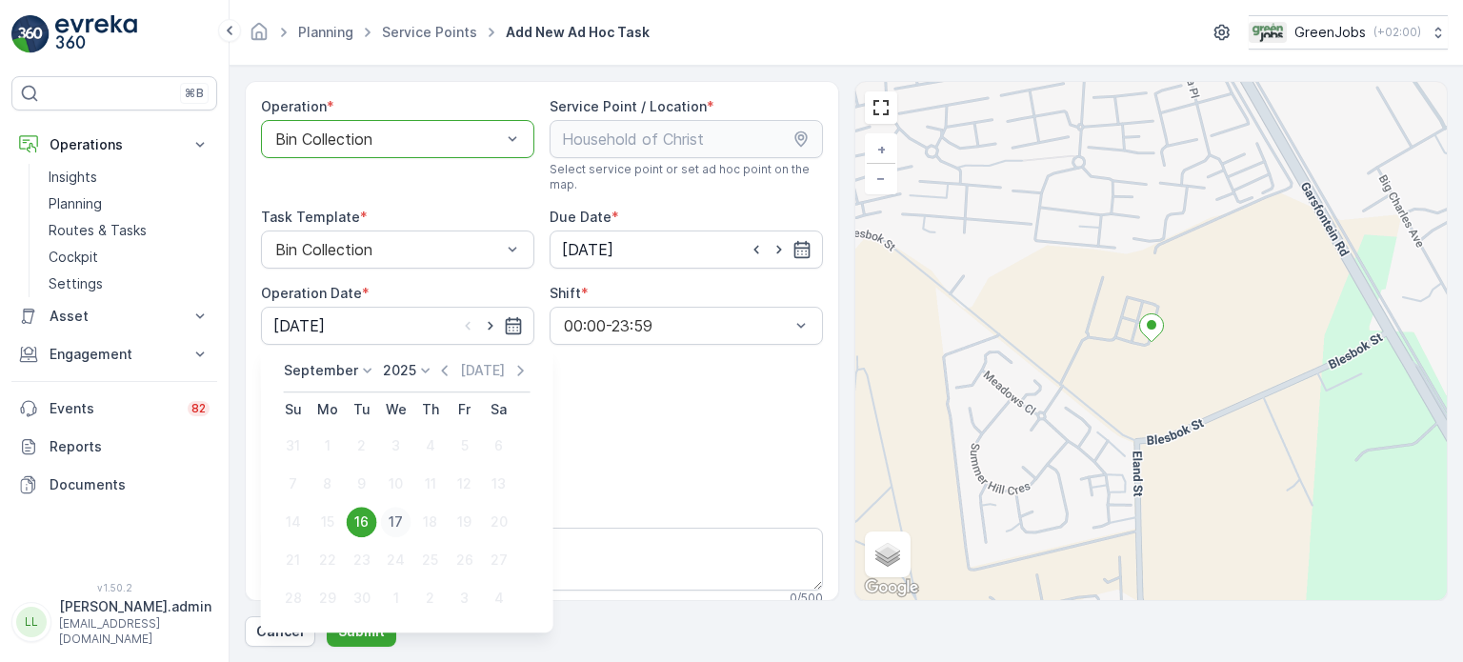
click at [394, 521] on div "17" at bounding box center [396, 522] width 30 height 30
type input "[DATE]"
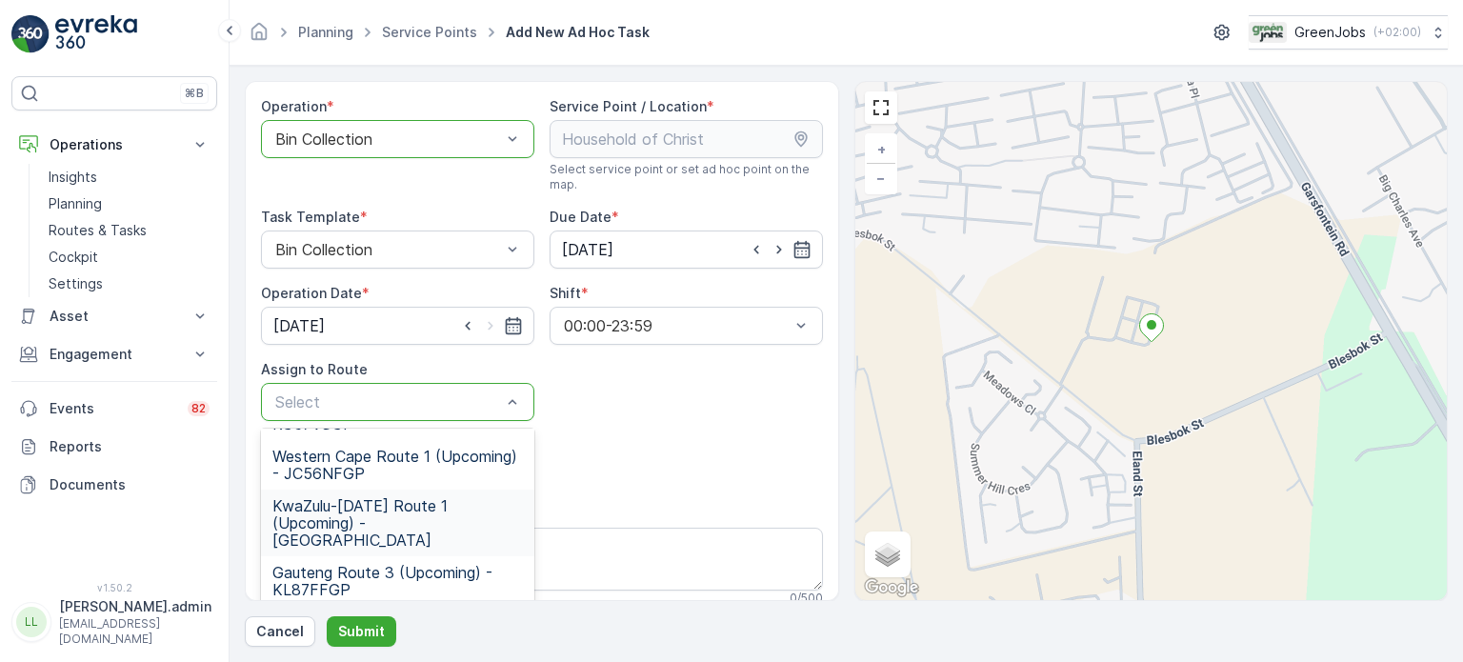
scroll to position [275, 0]
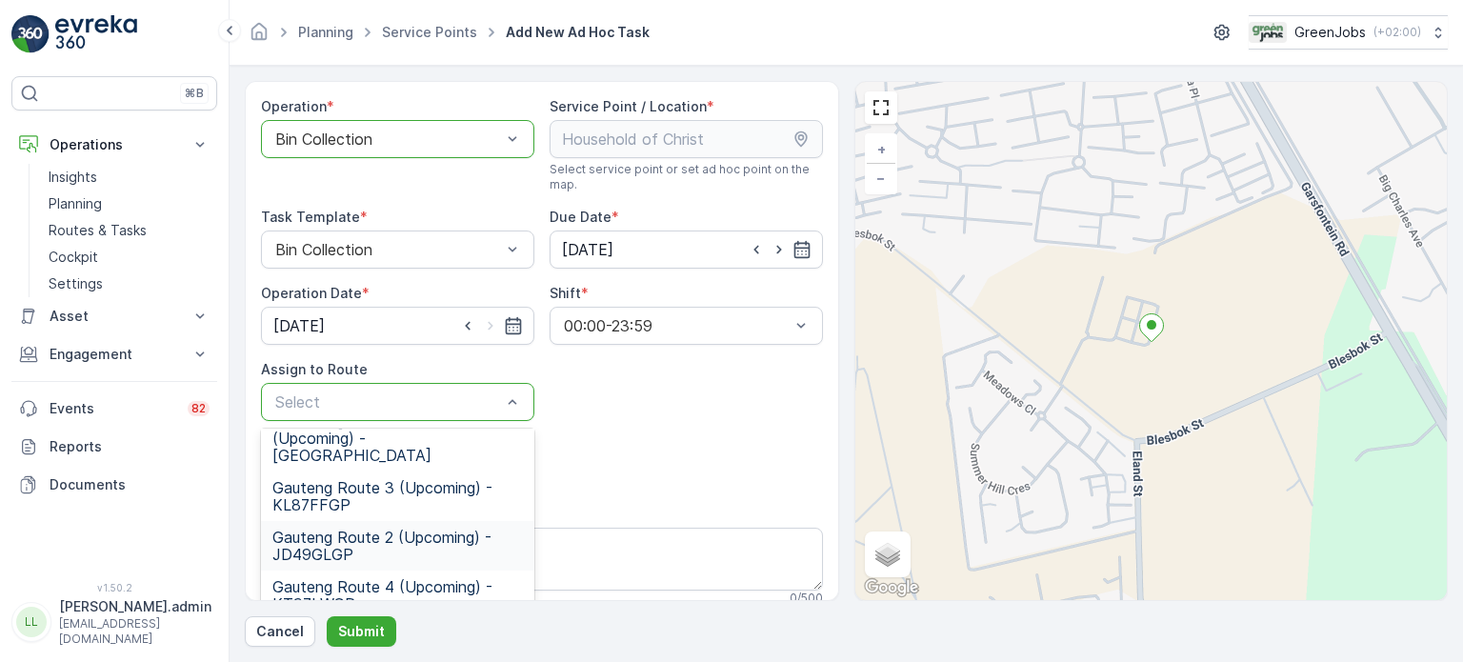
click at [340, 529] on span "Gauteng Route 2 (Upcoming) - JD49GLGP" at bounding box center [397, 546] width 250 height 34
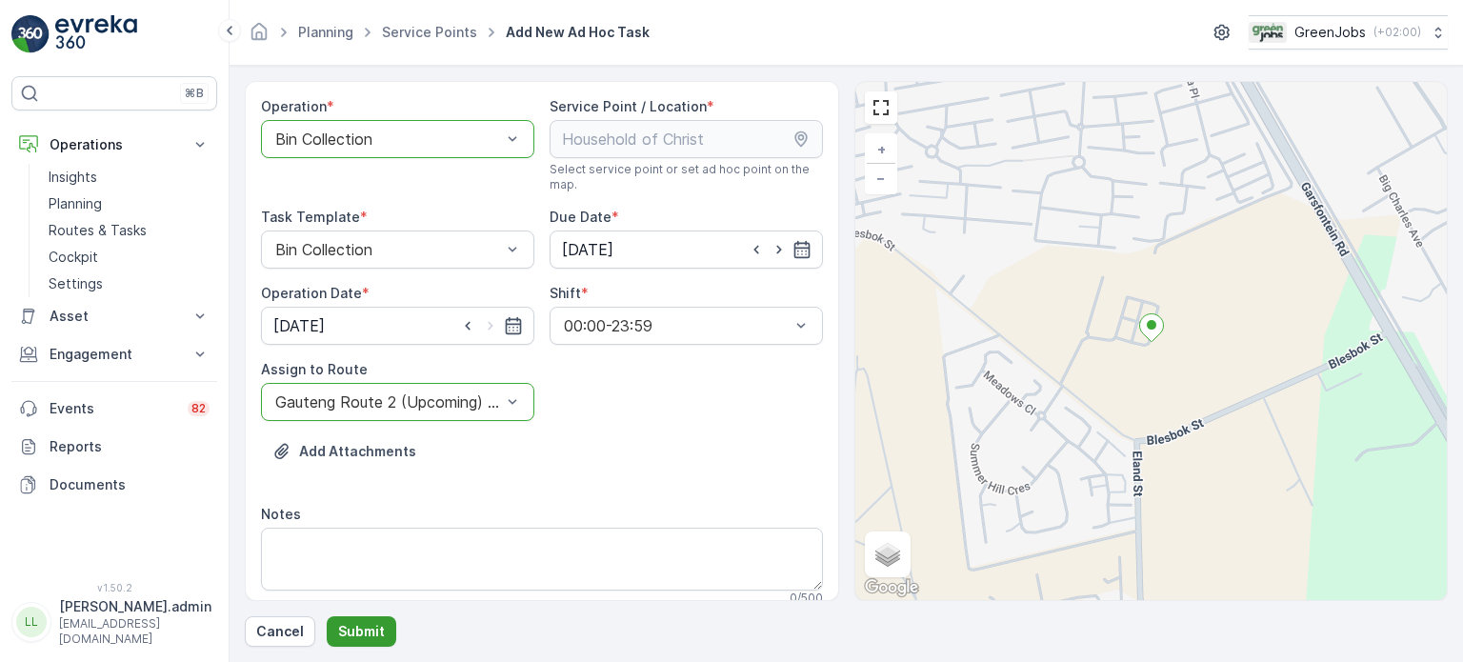
click at [363, 632] on p "Submit" at bounding box center [361, 631] width 47 height 19
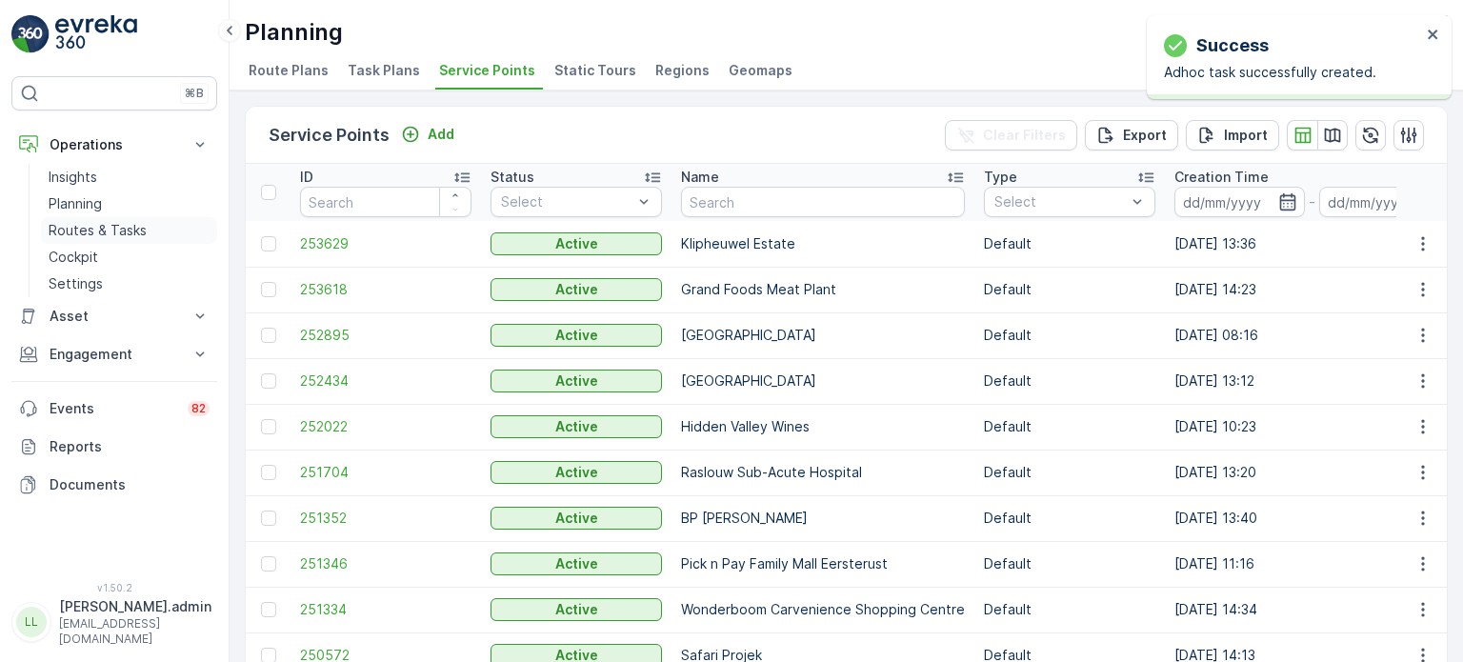
click at [90, 233] on p "Routes & Tasks" at bounding box center [98, 230] width 98 height 19
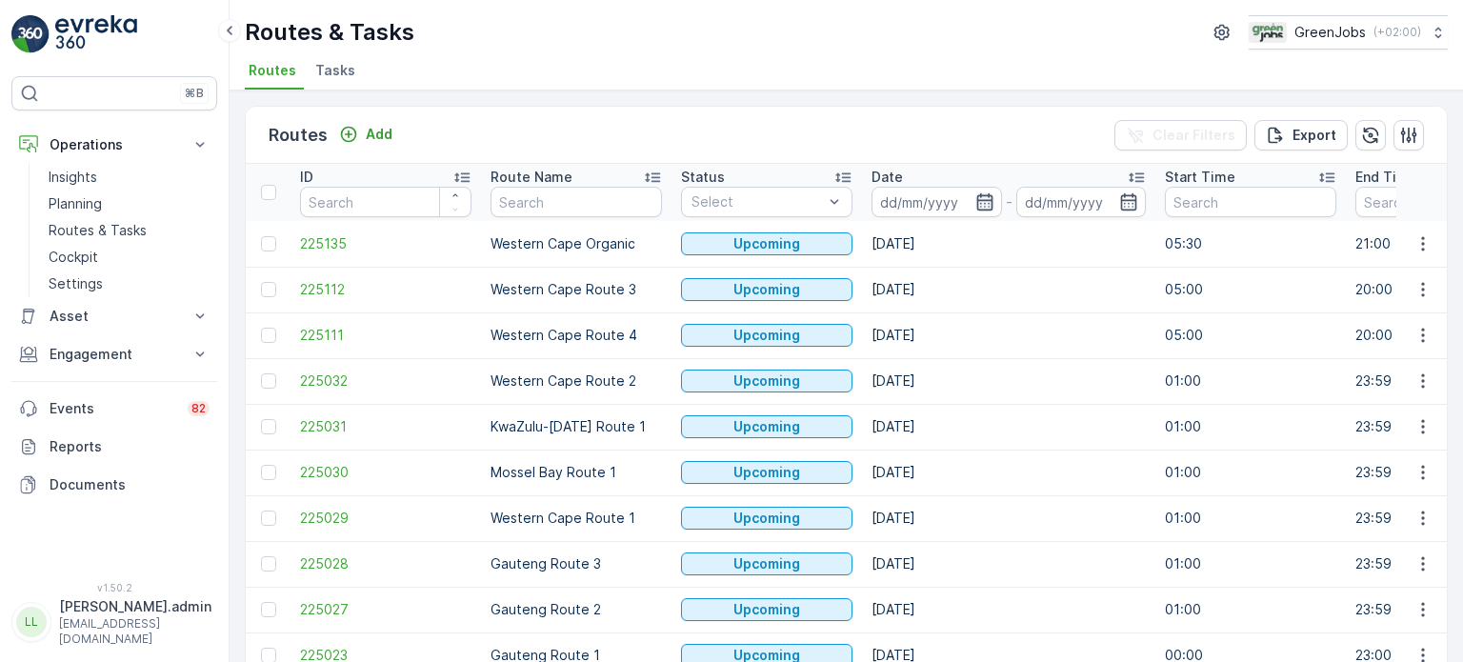
click at [983, 199] on icon "button" at bounding box center [984, 201] width 16 height 17
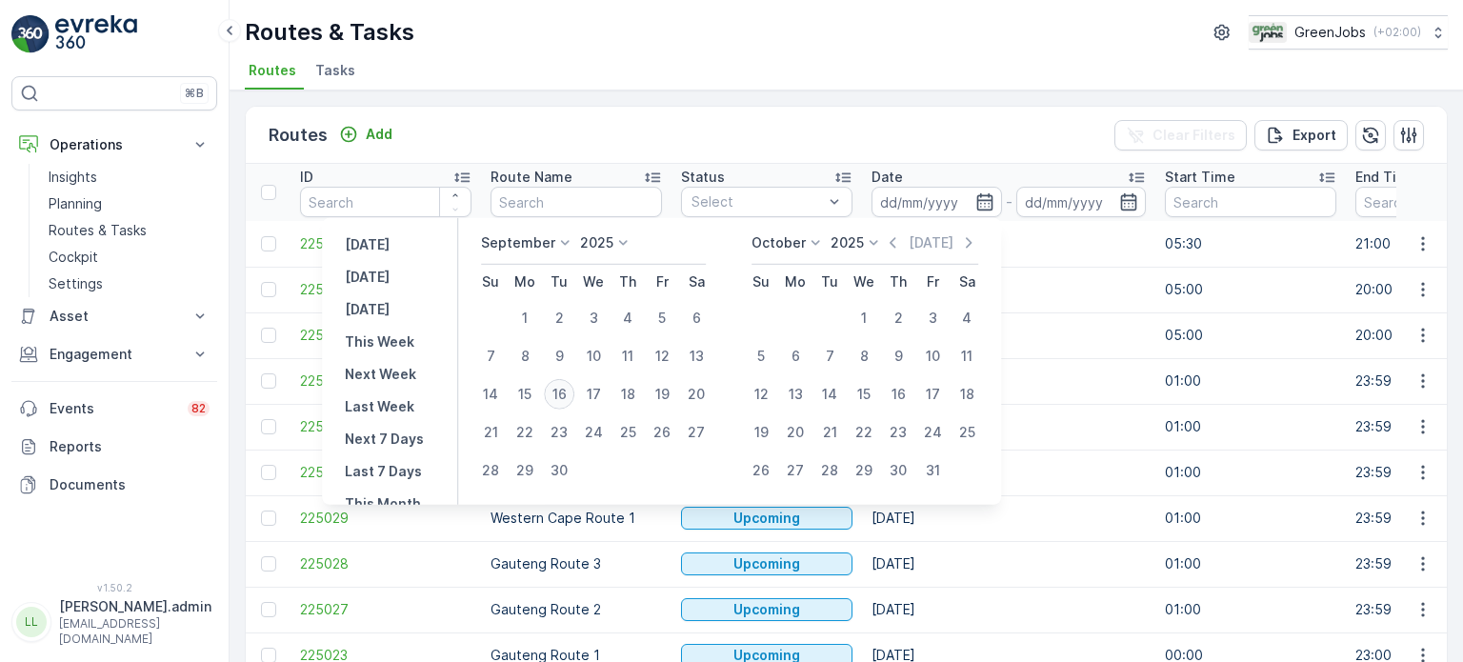
click at [562, 391] on div "16" at bounding box center [559, 394] width 30 height 30
type input "[DATE]"
click at [562, 391] on div "16" at bounding box center [559, 394] width 30 height 30
type input "[DATE]"
click at [562, 391] on div "16" at bounding box center [559, 394] width 30 height 30
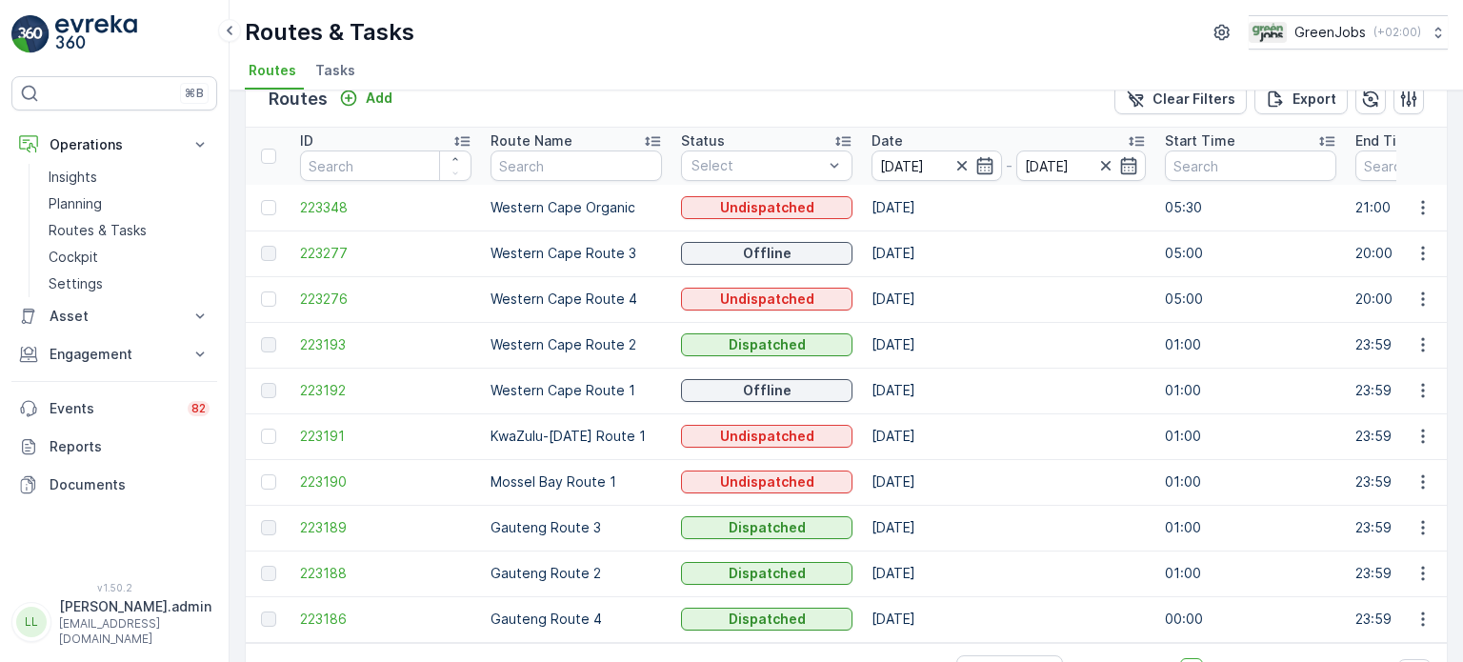
scroll to position [94, 0]
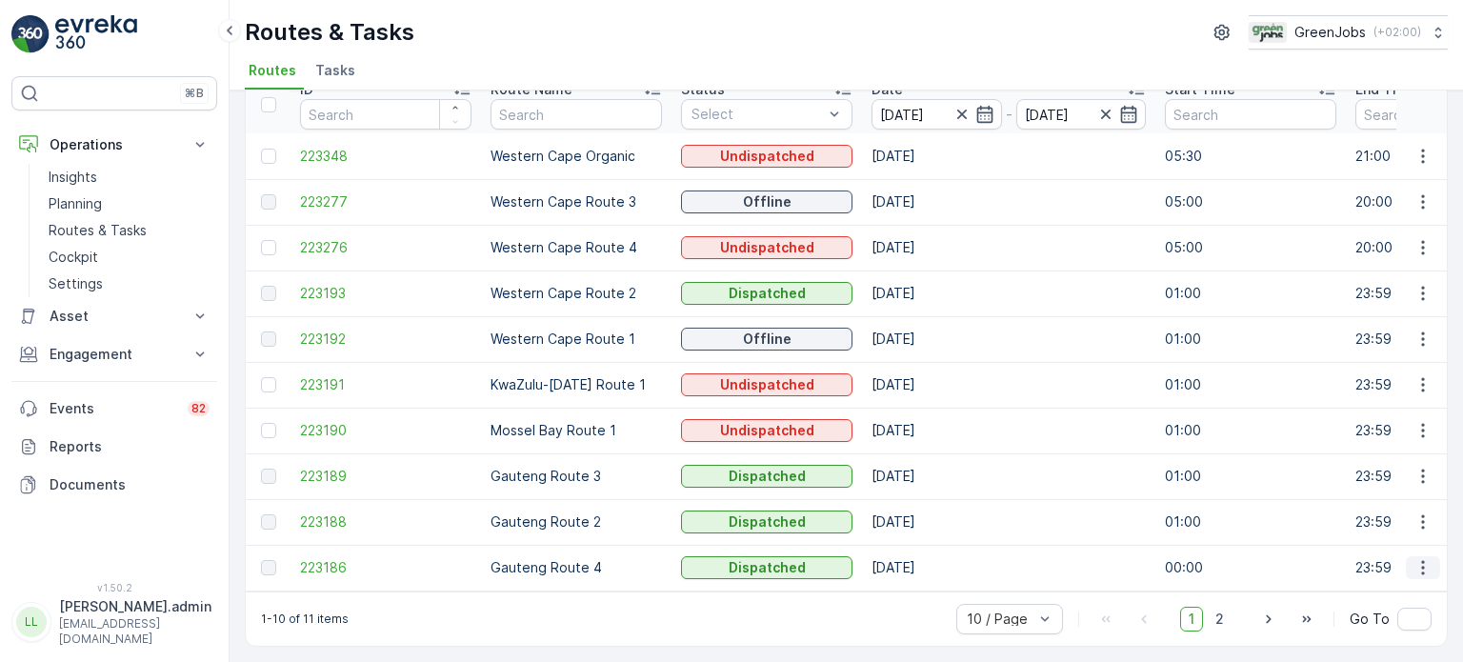
click at [1413, 562] on icon "button" at bounding box center [1422, 567] width 19 height 19
click at [1373, 589] on span "See More Details" at bounding box center [1378, 587] width 110 height 19
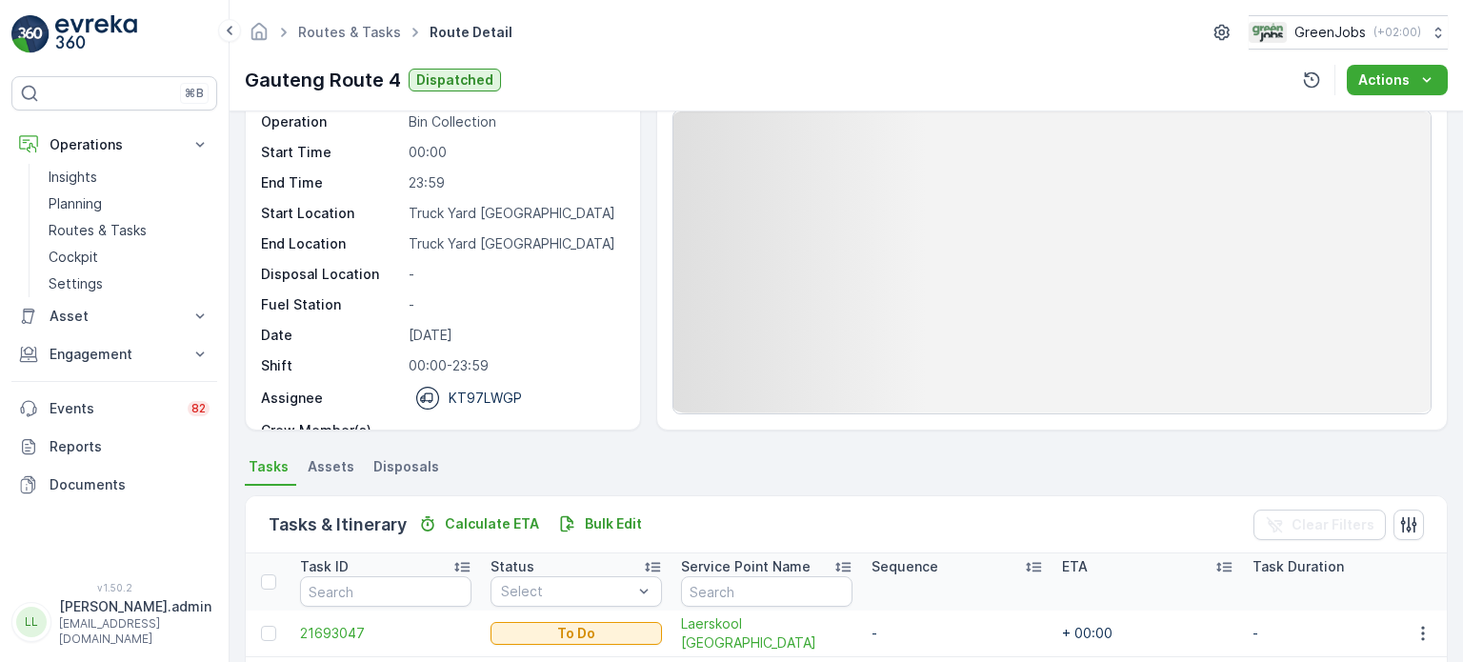
scroll to position [190, 0]
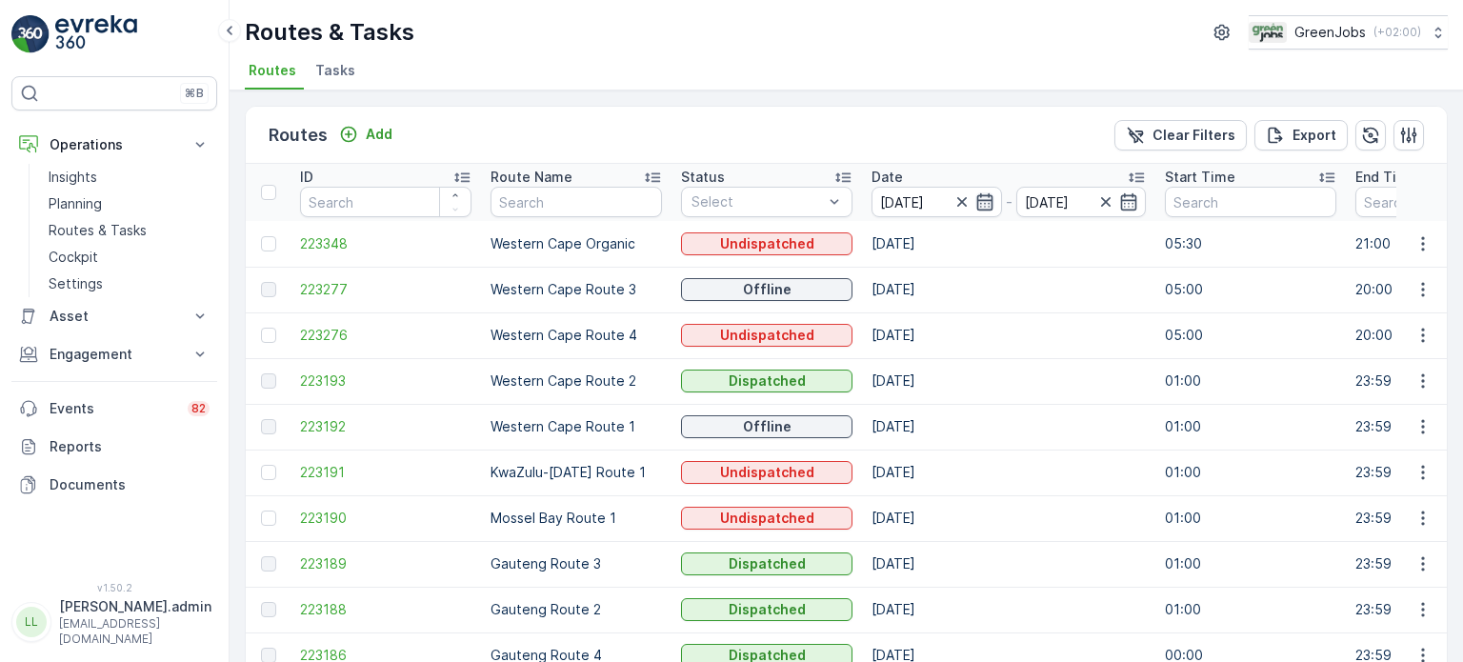
click at [979, 198] on icon "button" at bounding box center [984, 201] width 16 height 17
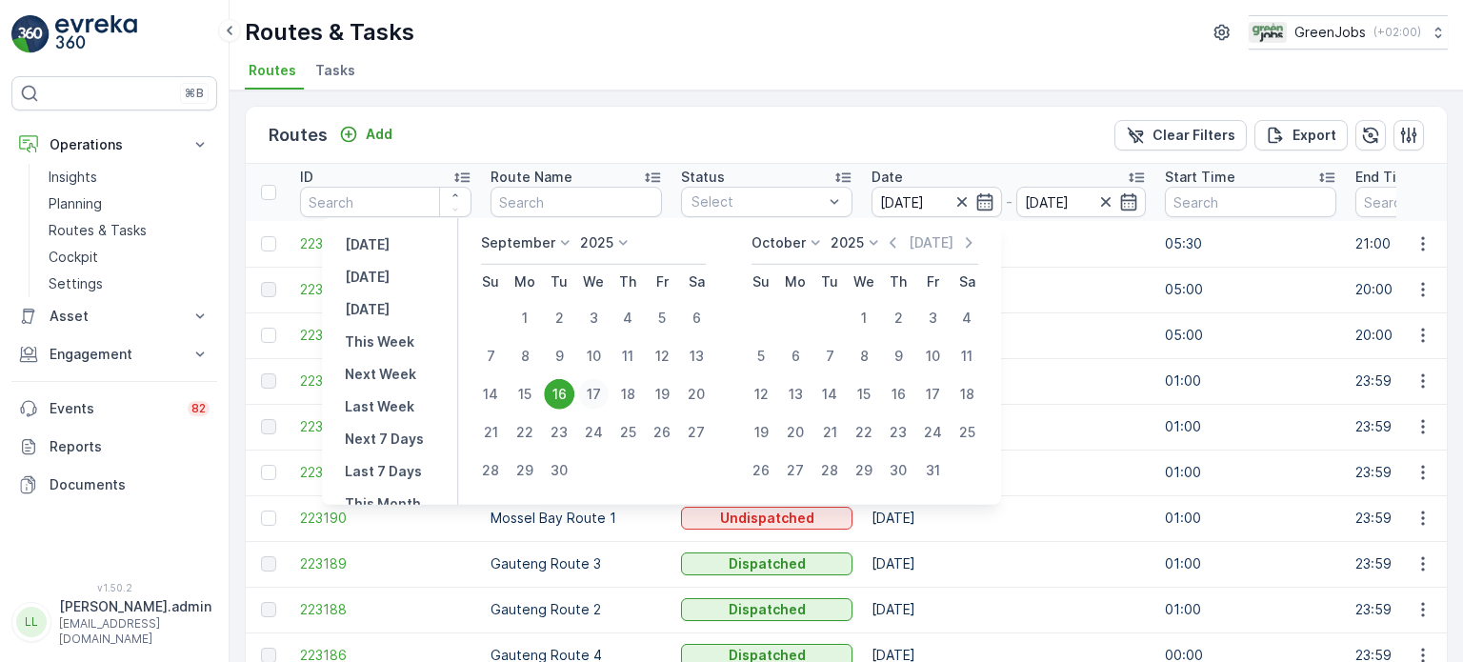
click at [597, 391] on div "17" at bounding box center [593, 394] width 30 height 30
type input "[DATE]"
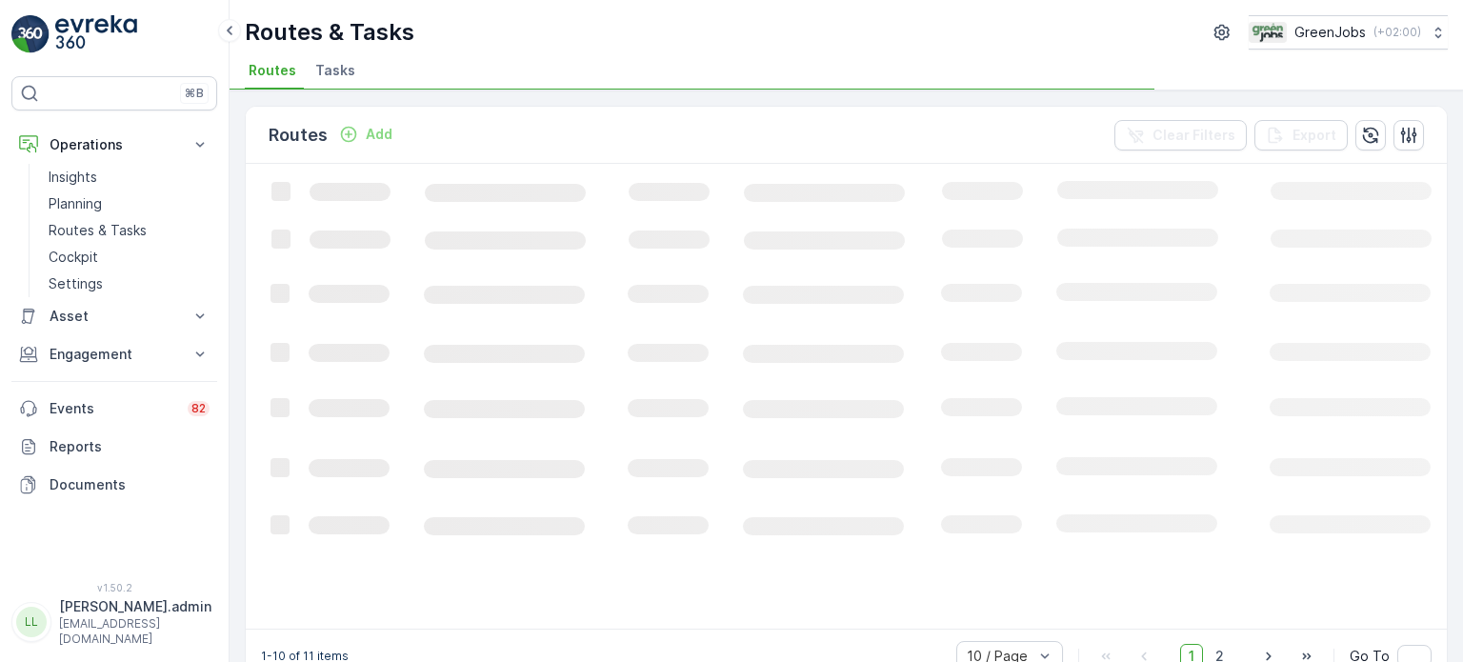
click at [978, 197] on rect at bounding box center [1160, 395] width 1828 height 462
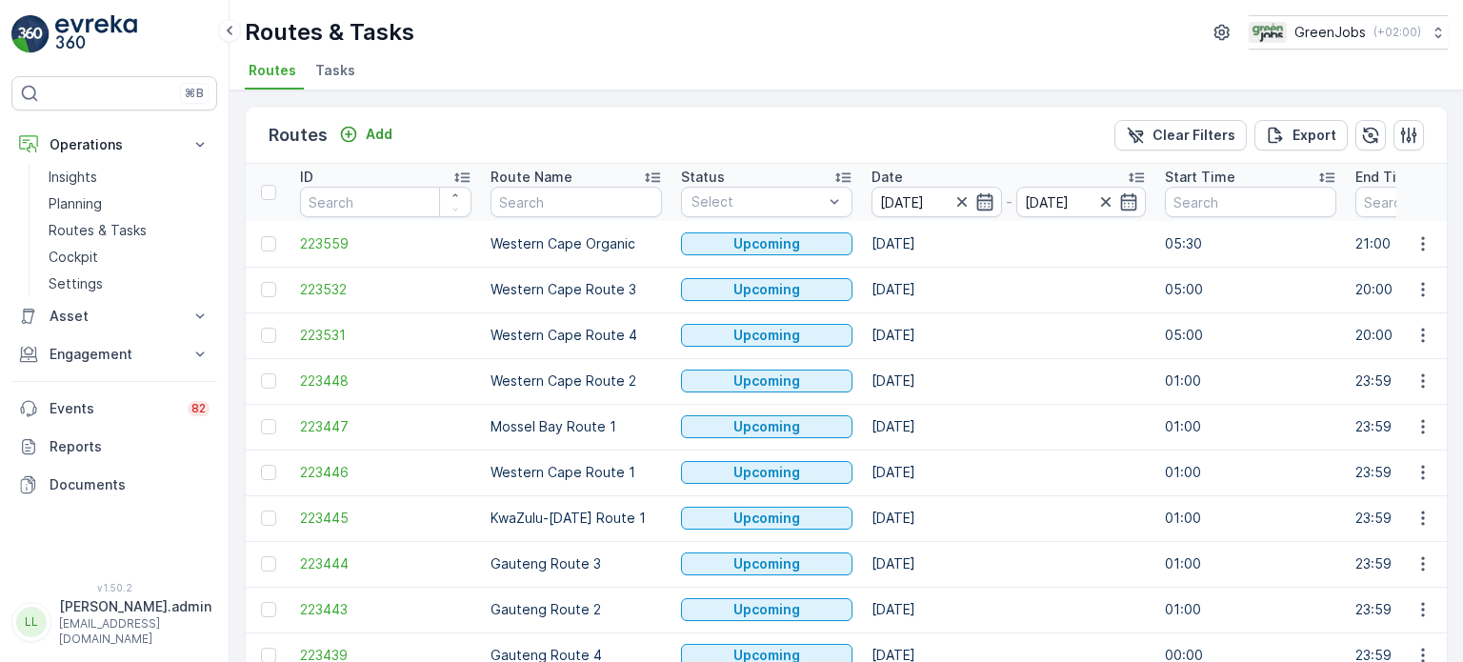
click at [985, 201] on icon "button" at bounding box center [984, 201] width 19 height 19
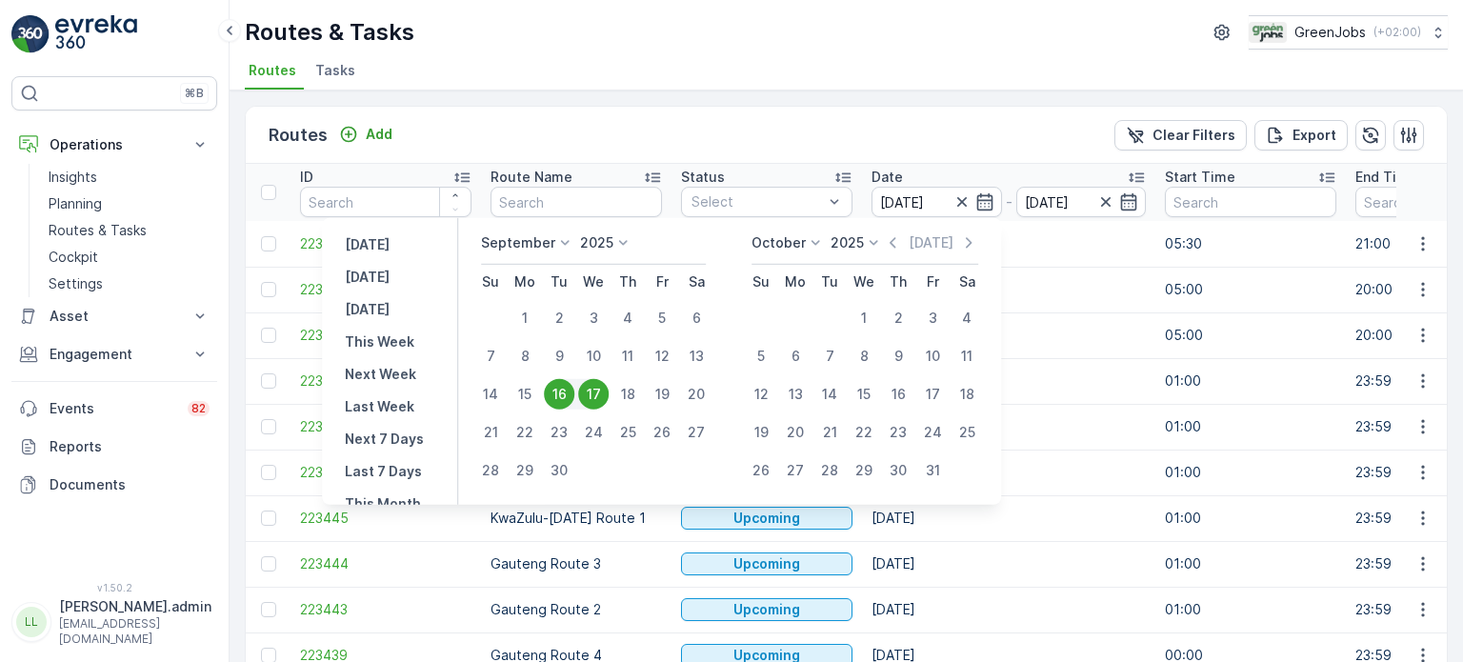
click at [602, 391] on div "17" at bounding box center [593, 394] width 30 height 30
click at [592, 388] on div "17" at bounding box center [593, 394] width 30 height 30
type input "[DATE]"
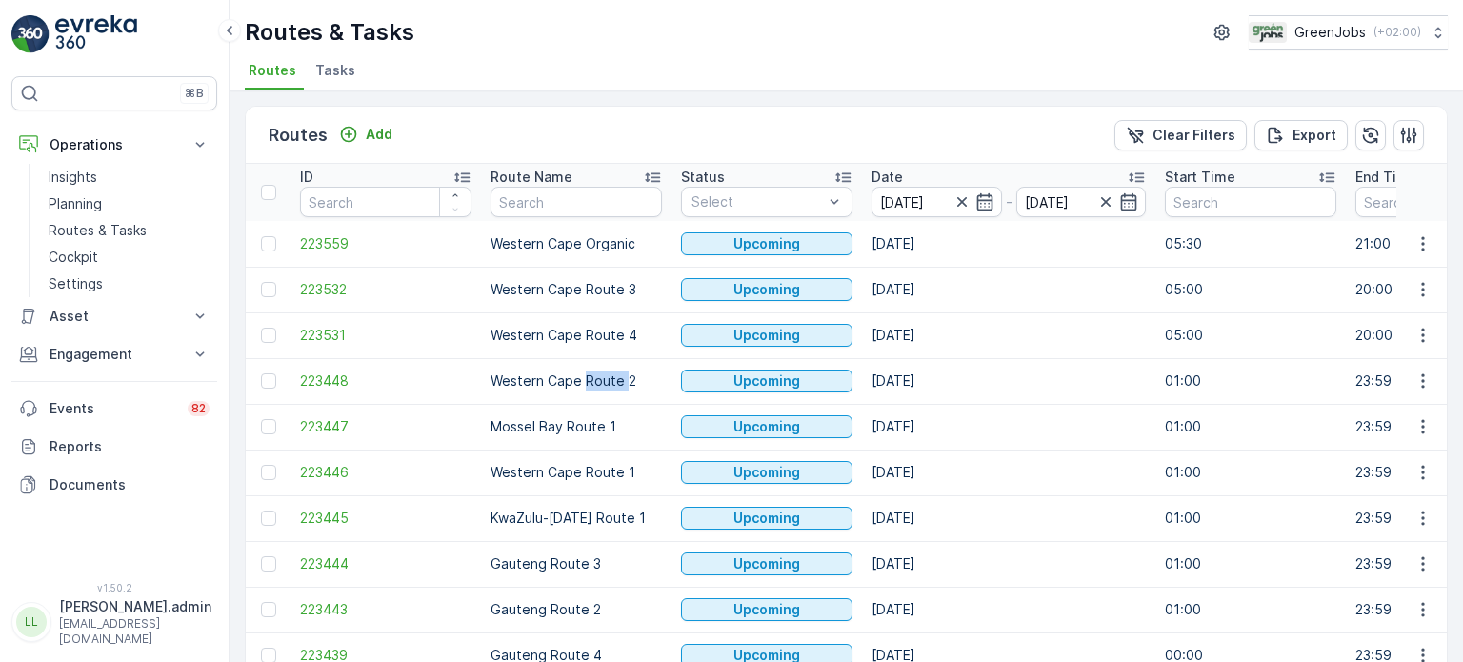
click at [592, 388] on p "Western Cape Route 2" at bounding box center [575, 380] width 171 height 19
click at [79, 197] on p "Planning" at bounding box center [75, 203] width 53 height 19
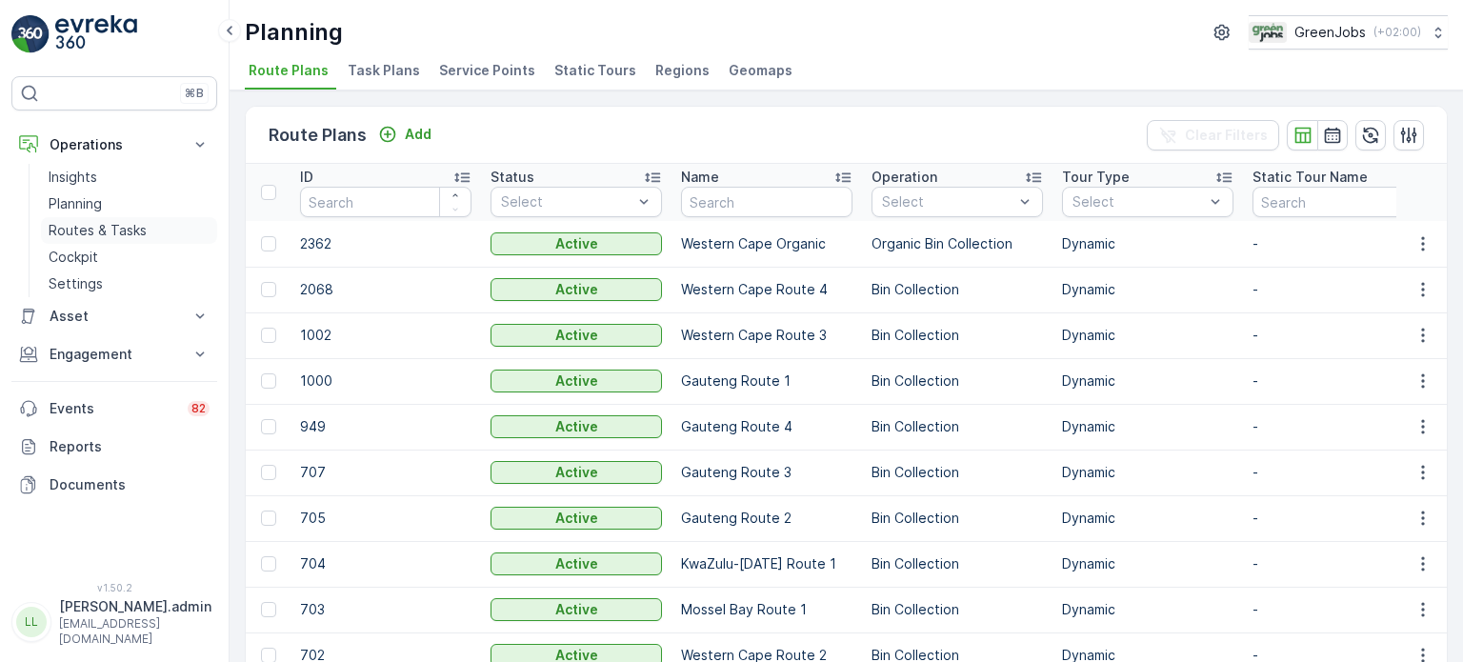
drag, startPoint x: 88, startPoint y: 229, endPoint x: 143, endPoint y: 229, distance: 55.2
click at [90, 229] on p "Routes & Tasks" at bounding box center [98, 230] width 98 height 19
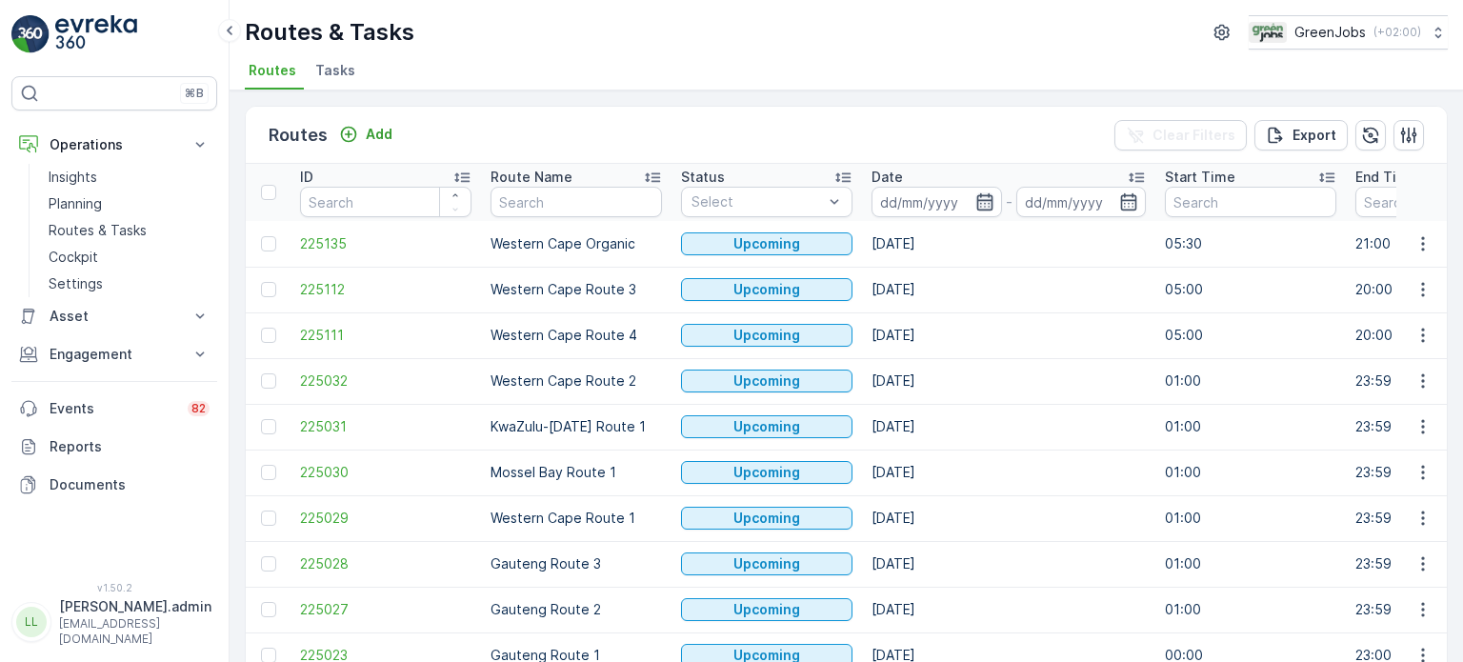
click at [978, 196] on icon "button" at bounding box center [984, 201] width 19 height 19
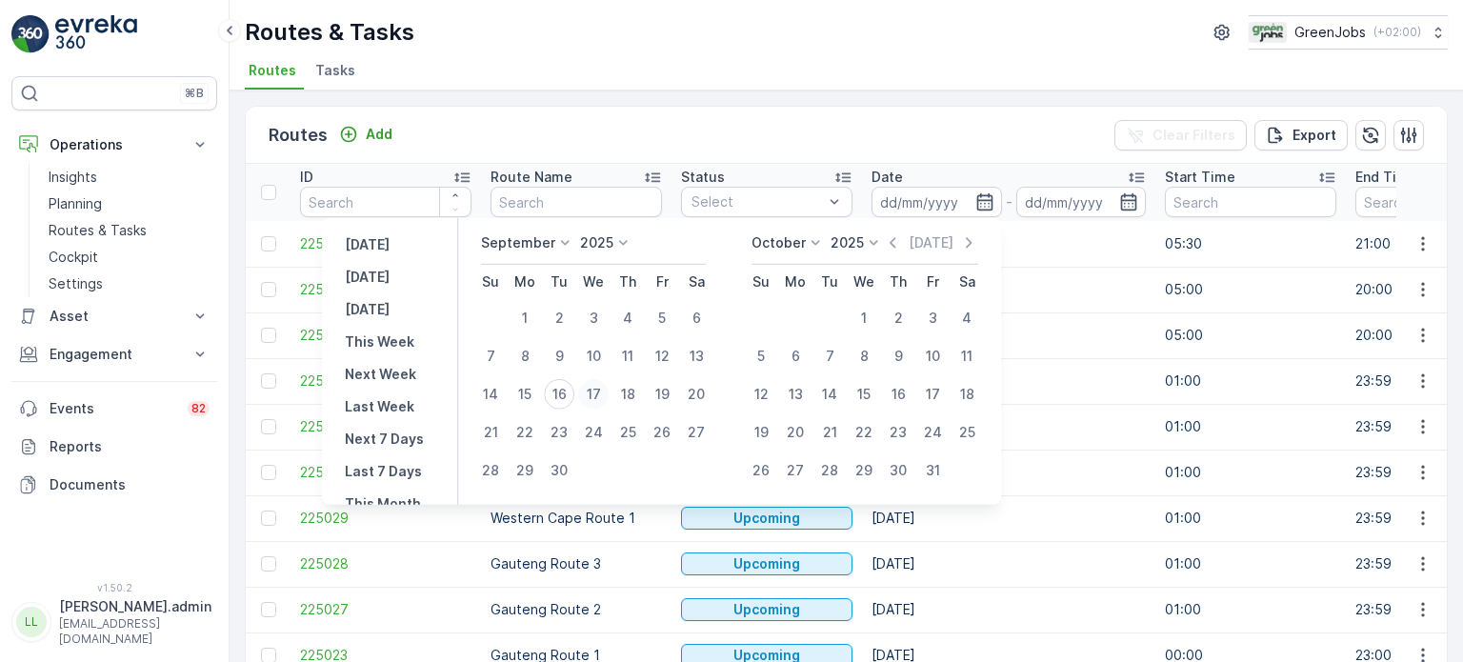
click at [597, 393] on div "17" at bounding box center [593, 394] width 30 height 30
type input "[DATE]"
click at [597, 393] on div "17" at bounding box center [593, 394] width 30 height 30
type input "[DATE]"
click at [597, 393] on div "17" at bounding box center [593, 394] width 30 height 30
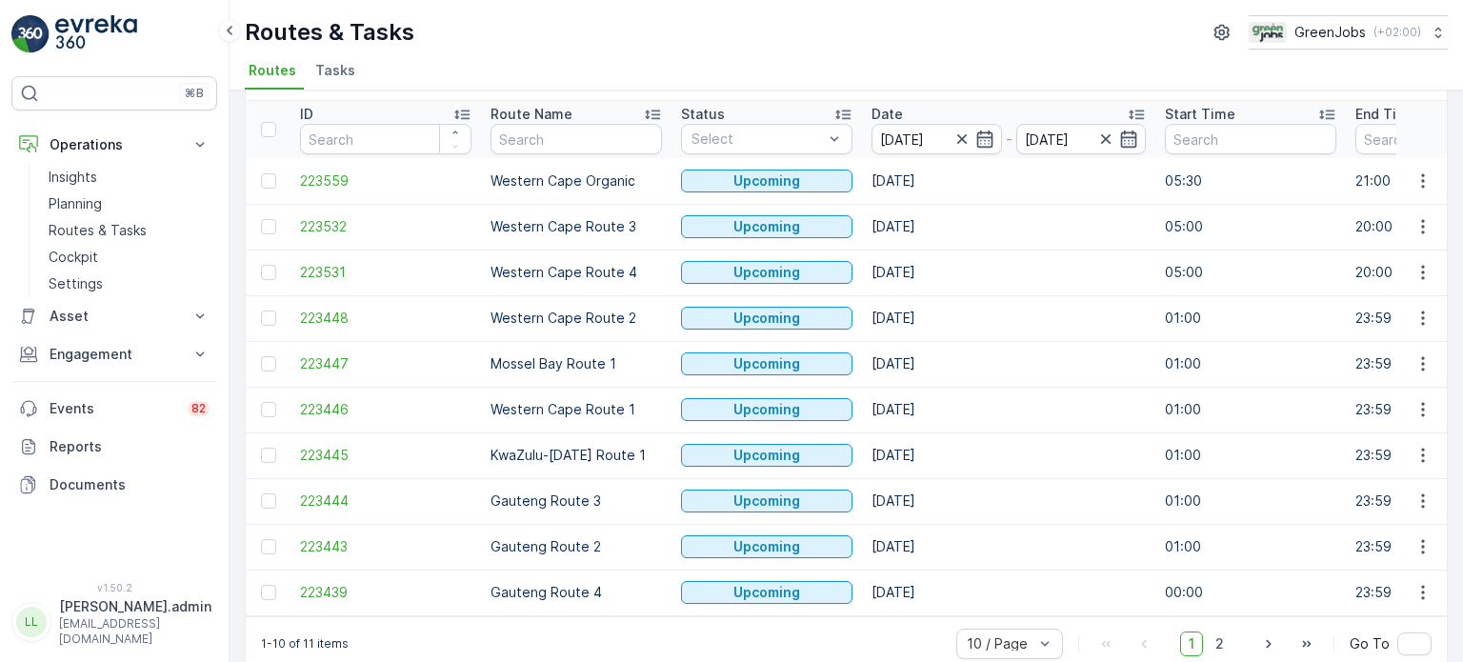
scroll to position [94, 0]
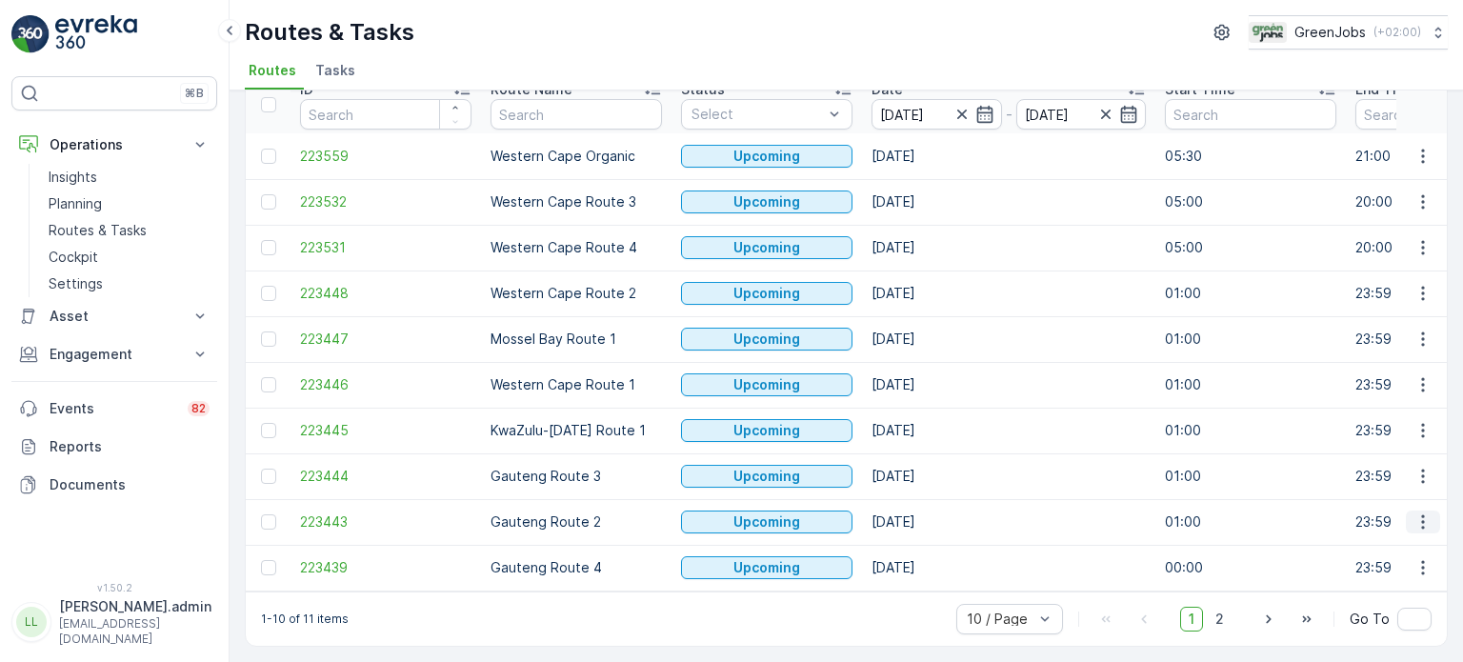
click at [1417, 514] on icon "button" at bounding box center [1422, 521] width 19 height 19
click at [1343, 369] on span "See More Details" at bounding box center [1378, 369] width 110 height 19
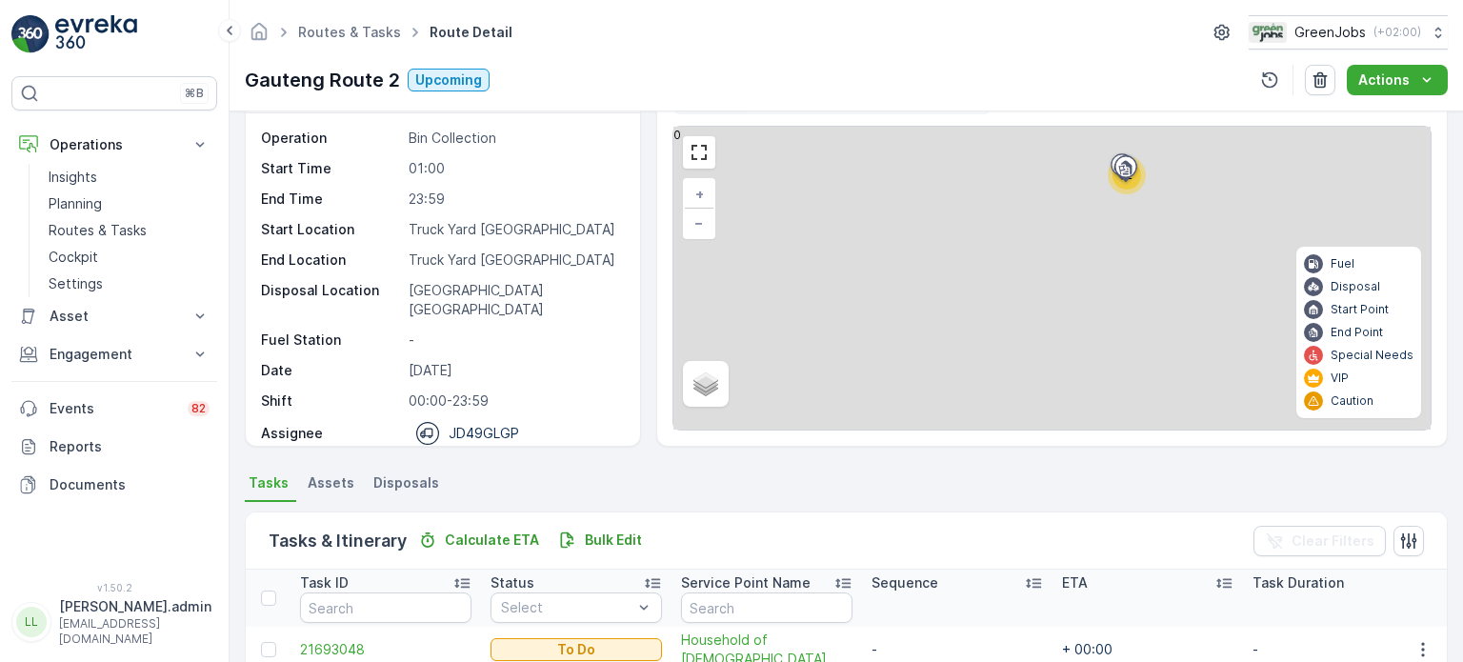
scroll to position [190, 0]
